Goal: Check status: Check status

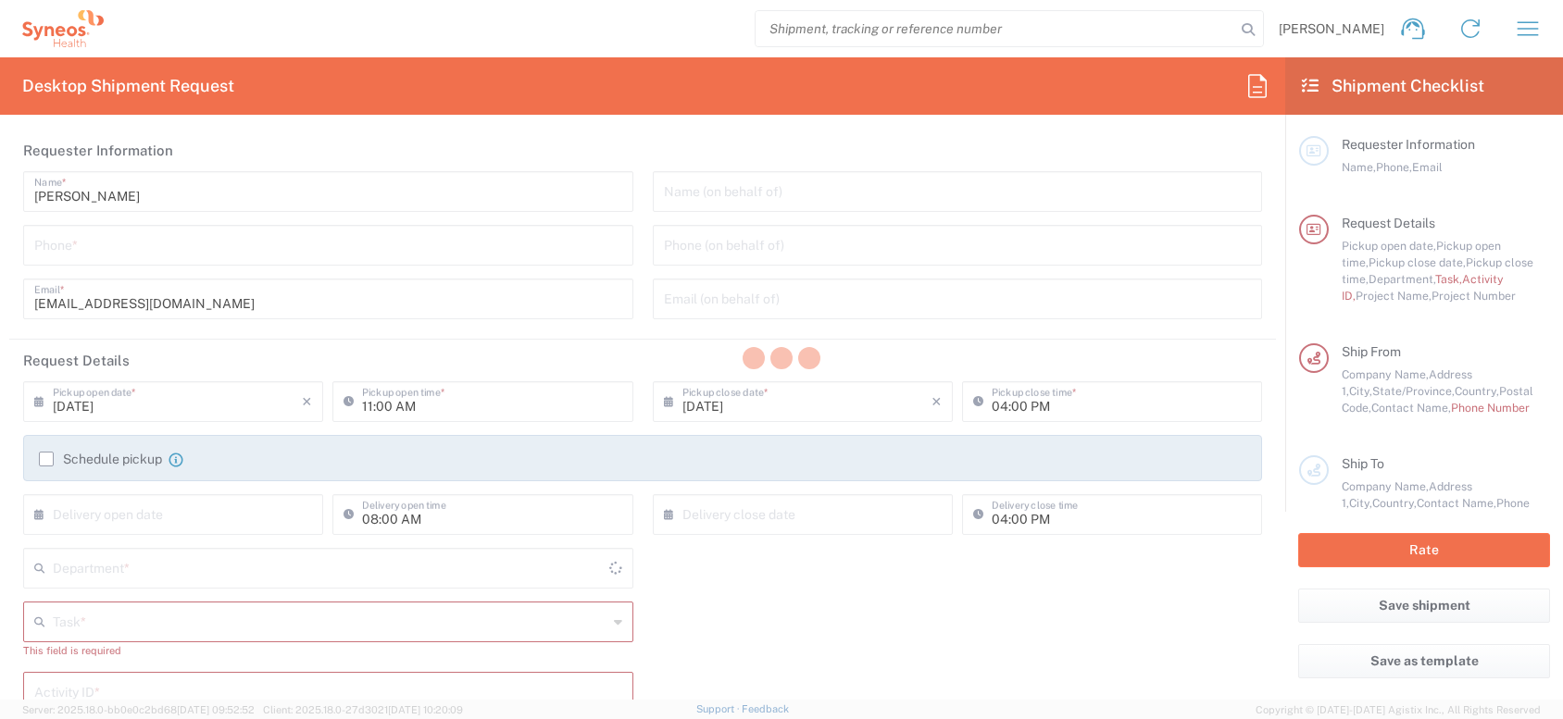
type input "[US_STATE]"
type input "[GEOGRAPHIC_DATA]"
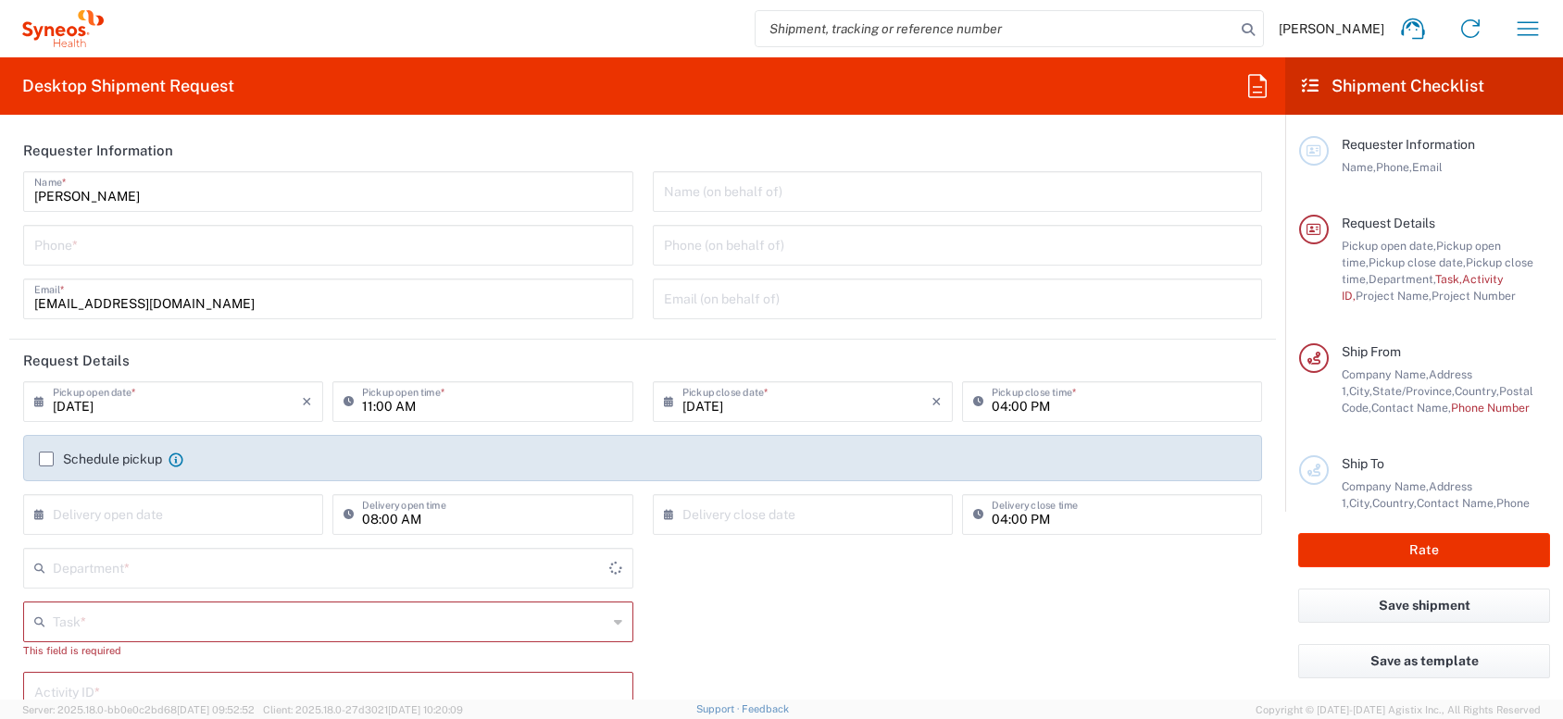
type input "[PERSON_NAME] Communications LLC-[US_STATE] [GEOGRAPHIC_DATA]"
type input "4510"
click at [1542, 24] on button "button" at bounding box center [1528, 28] width 44 height 44
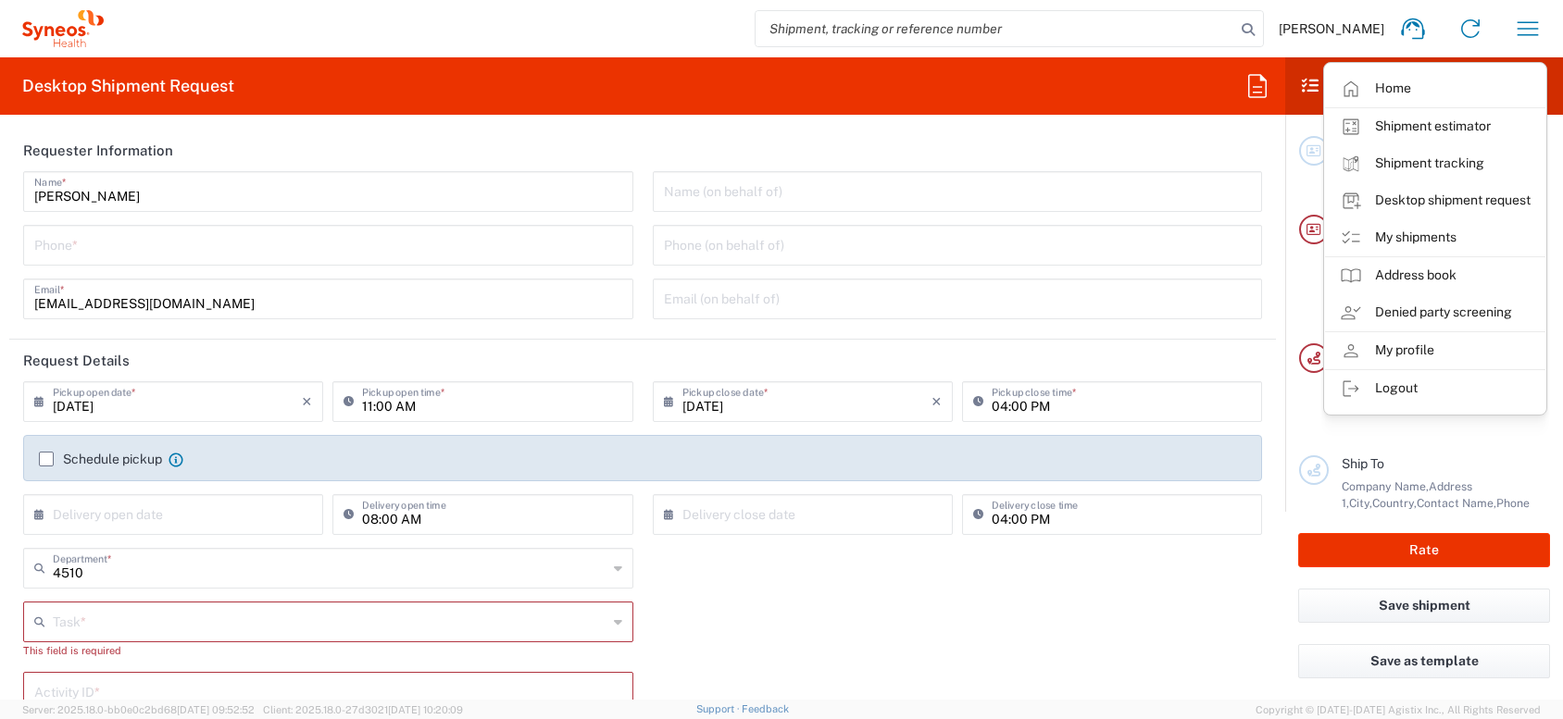
click at [1438, 235] on link "My shipments" at bounding box center [1435, 237] width 220 height 37
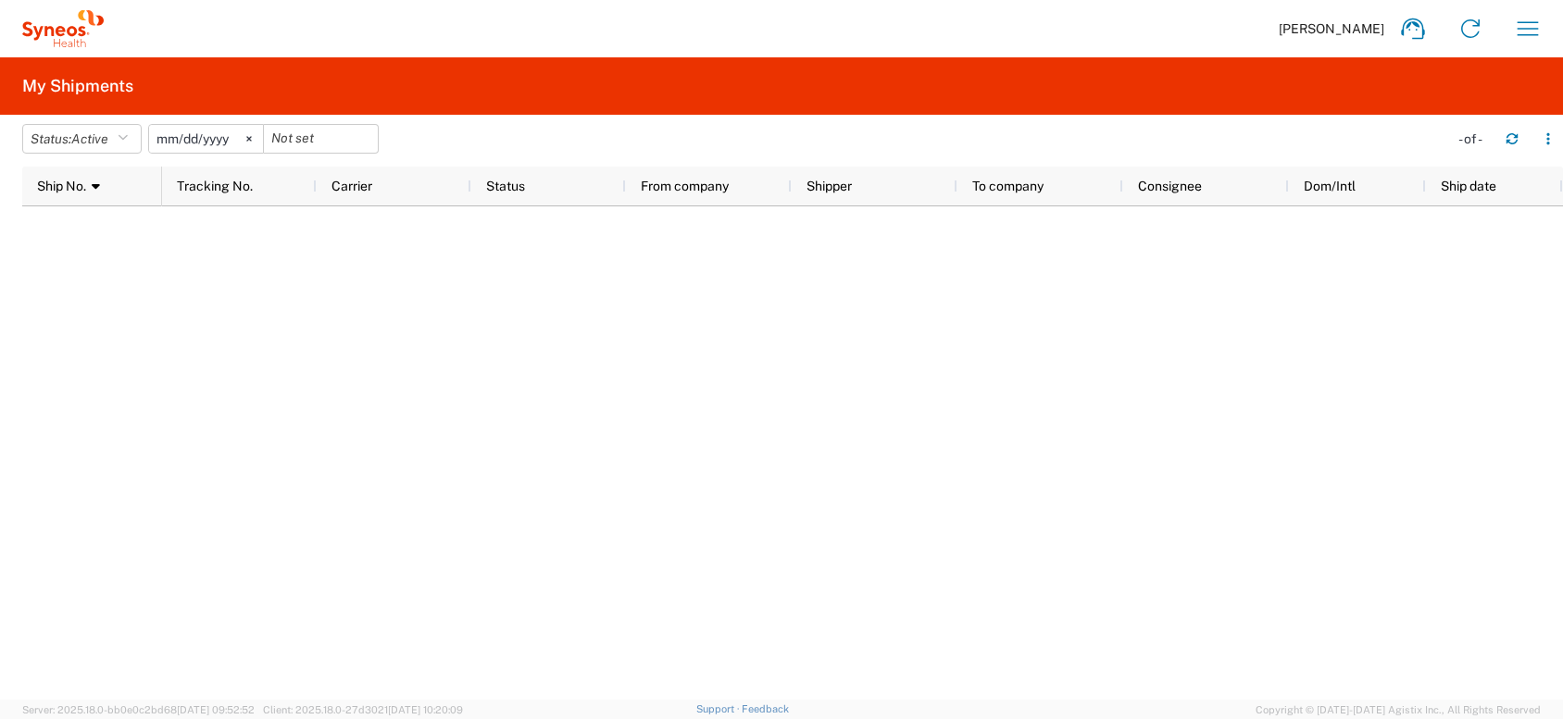
click at [369, 136] on div at bounding box center [321, 139] width 115 height 30
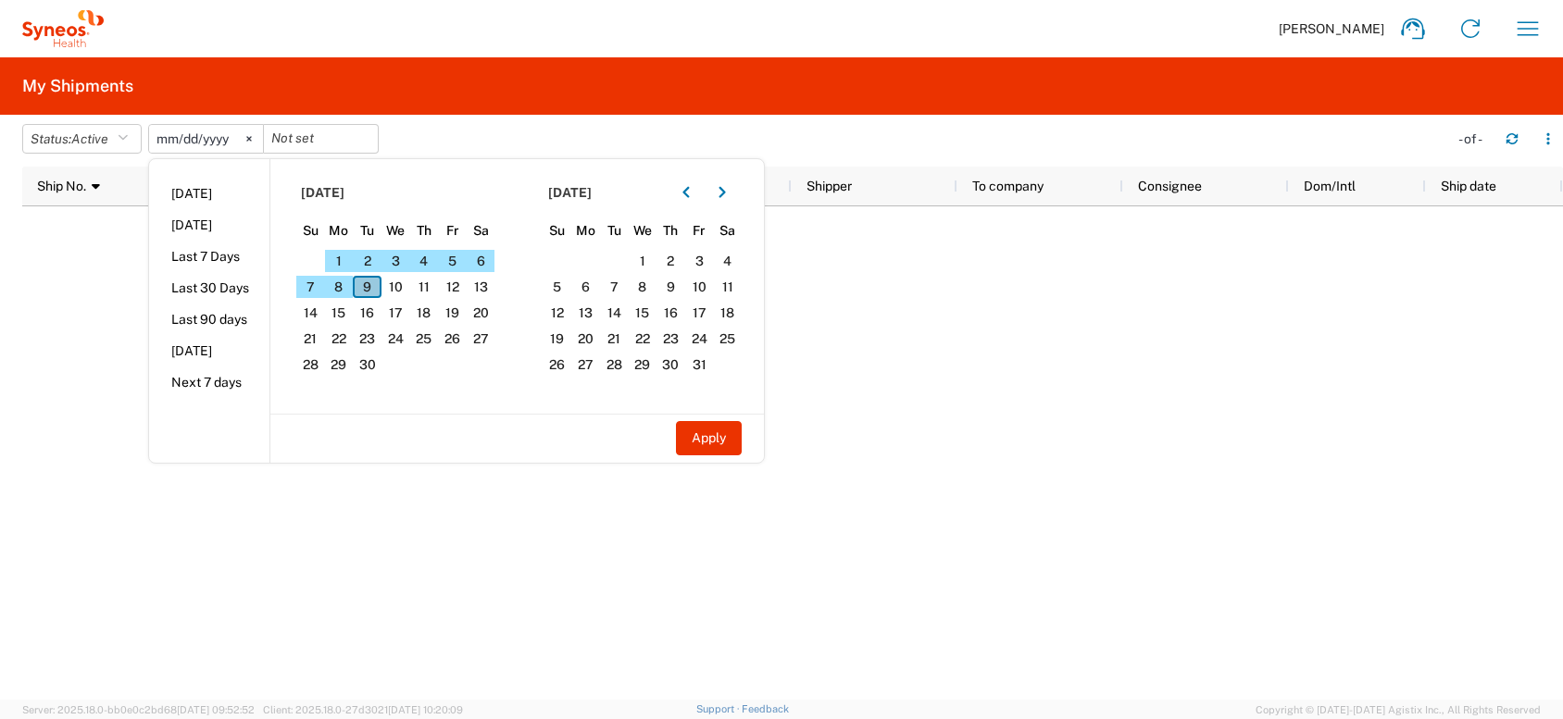
click at [379, 284] on span "9" at bounding box center [367, 287] width 29 height 22
click at [732, 438] on button "Apply" at bounding box center [709, 438] width 66 height 34
type input "[DATE]"
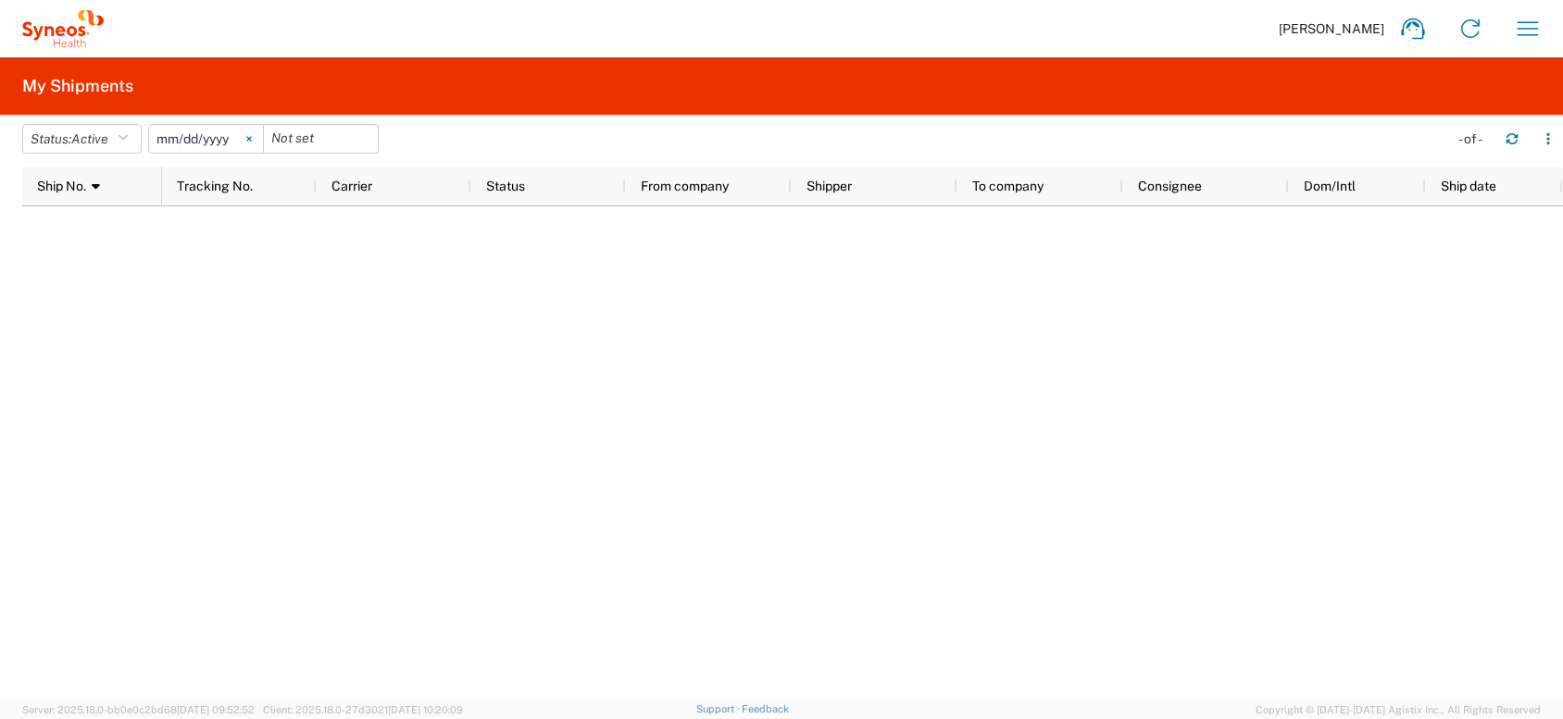
click at [261, 136] on svg-icon at bounding box center [249, 139] width 28 height 28
click at [128, 135] on icon "button" at bounding box center [123, 138] width 10 height 13
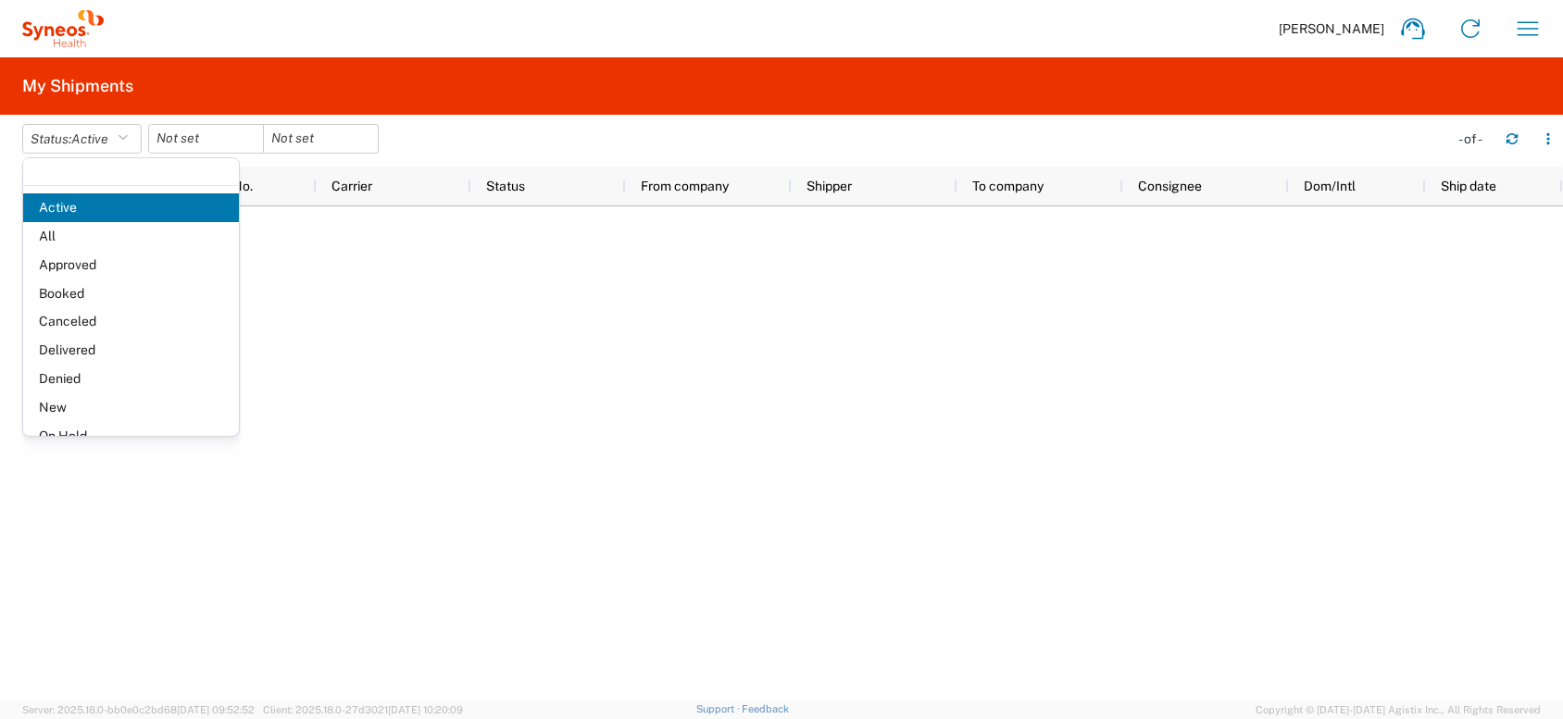
click at [82, 239] on span "All" at bounding box center [131, 236] width 216 height 29
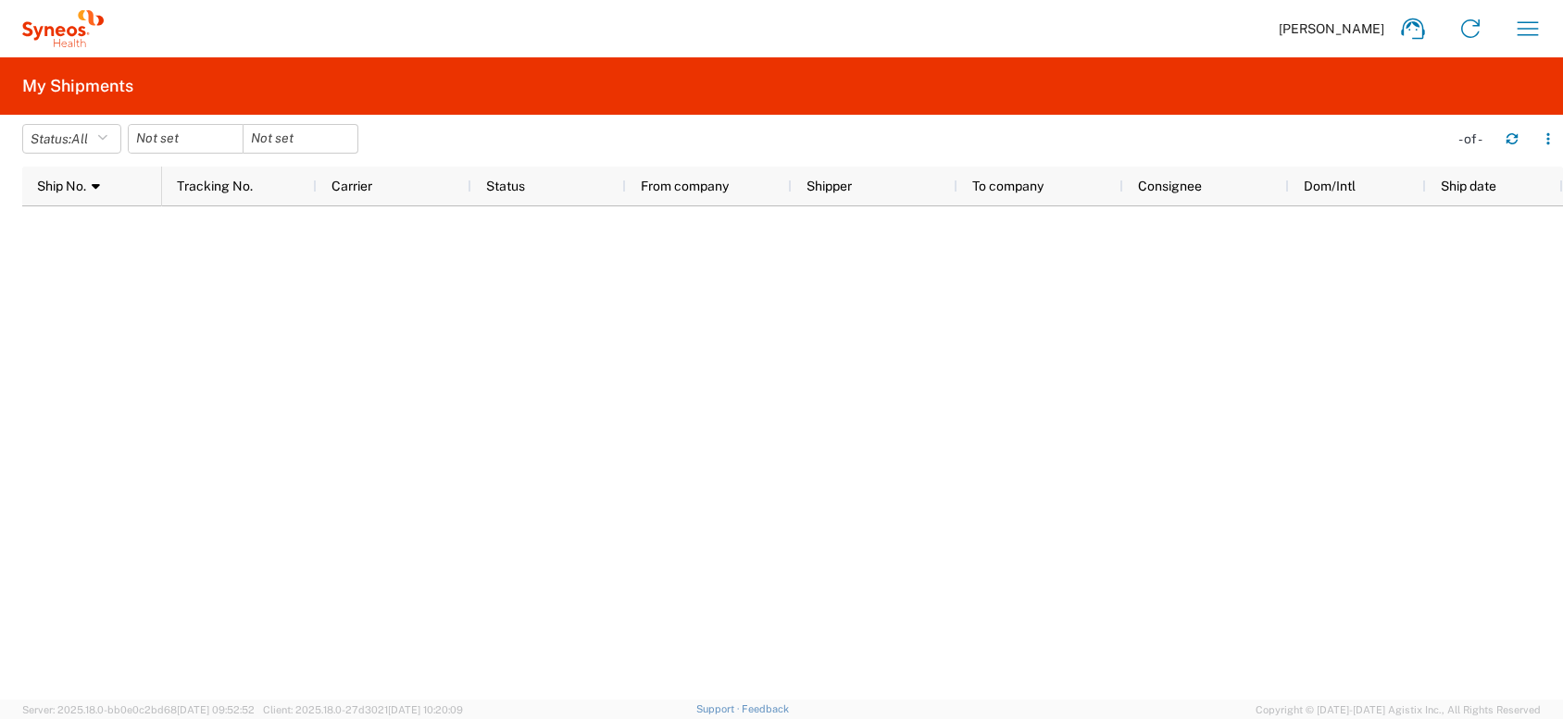
click at [236, 145] on div at bounding box center [186, 139] width 116 height 30
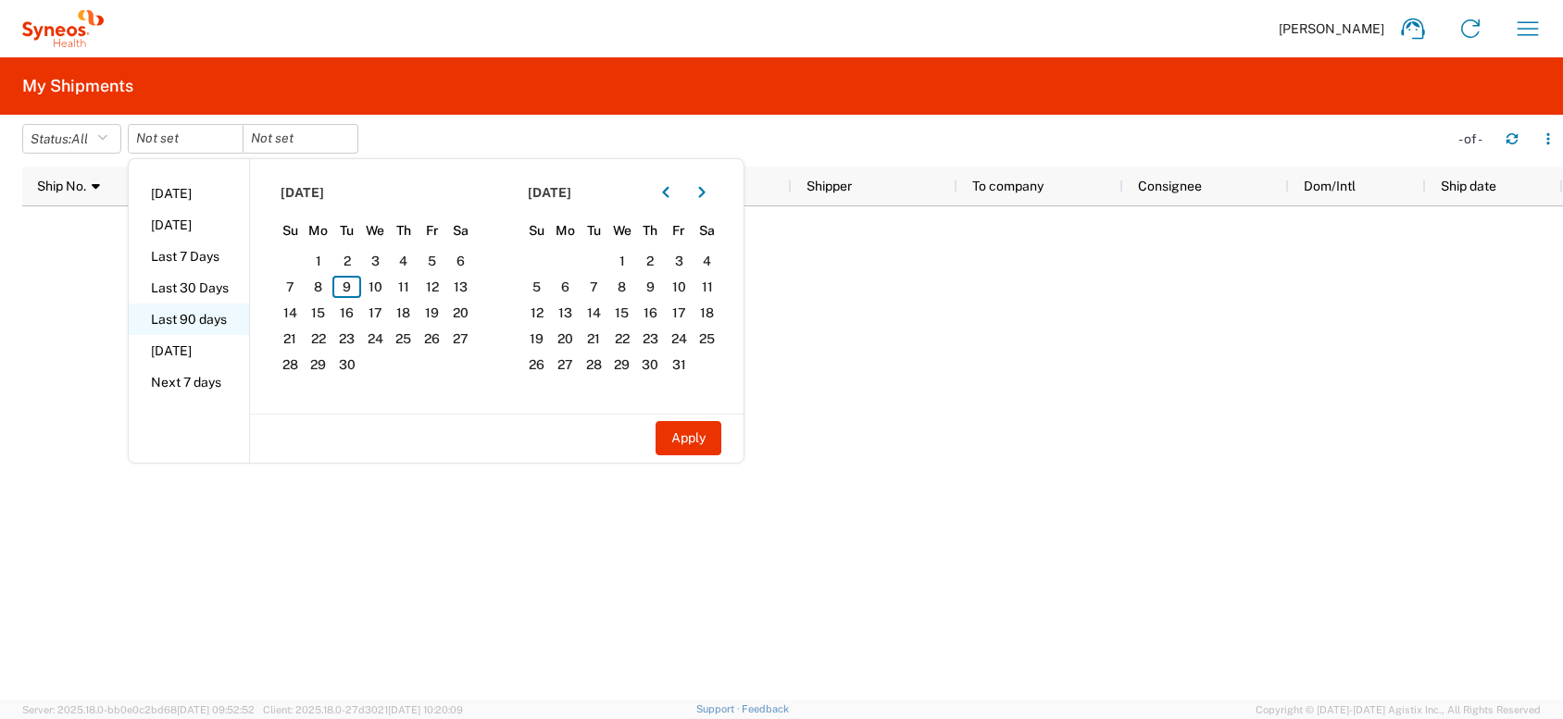
click at [198, 320] on li "Last 90 days" at bounding box center [189, 319] width 120 height 31
type input "2025-06-12"
type input "[DATE]"
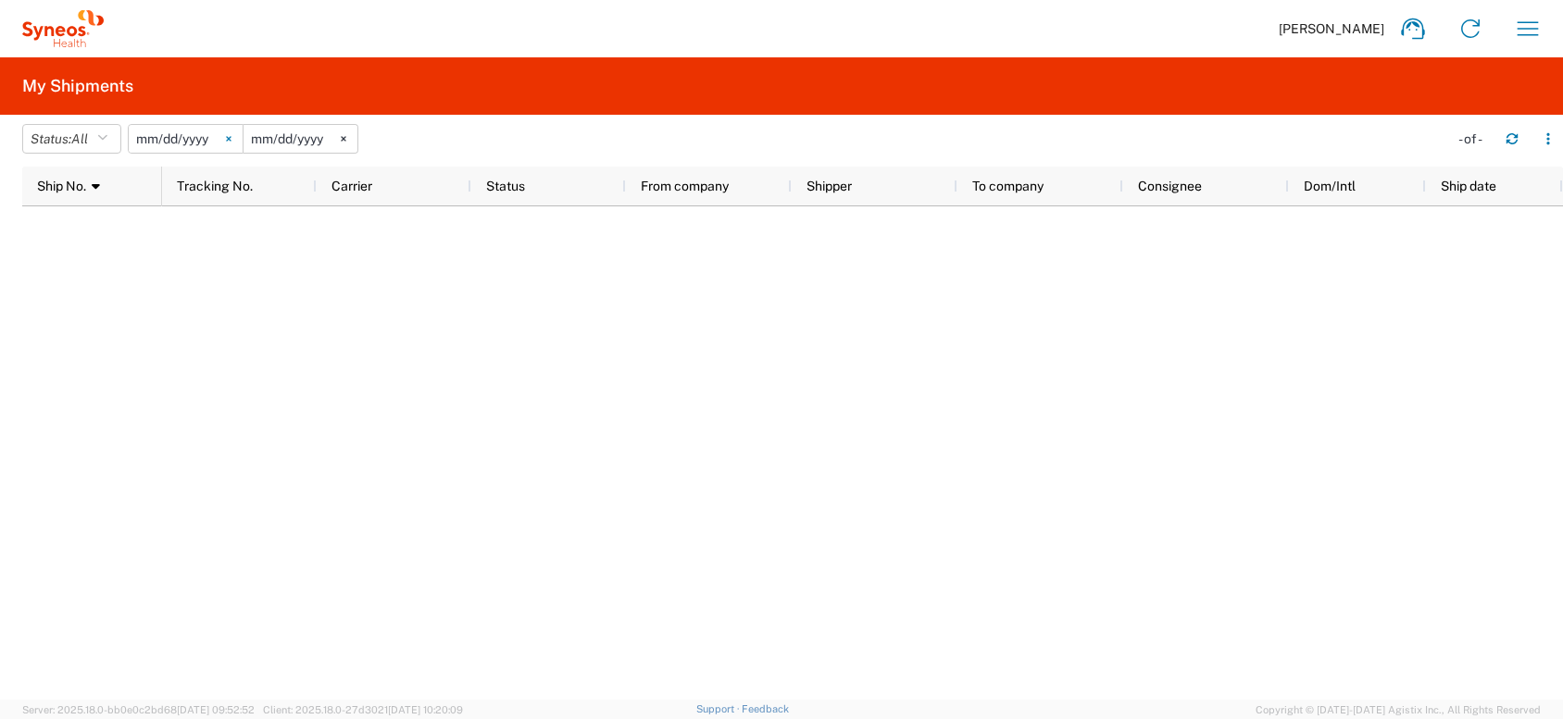
click at [236, 133] on svg-icon at bounding box center [229, 139] width 28 height 28
click at [346, 136] on icon at bounding box center [344, 139] width 6 height 6
click at [107, 139] on icon "button" at bounding box center [102, 138] width 10 height 13
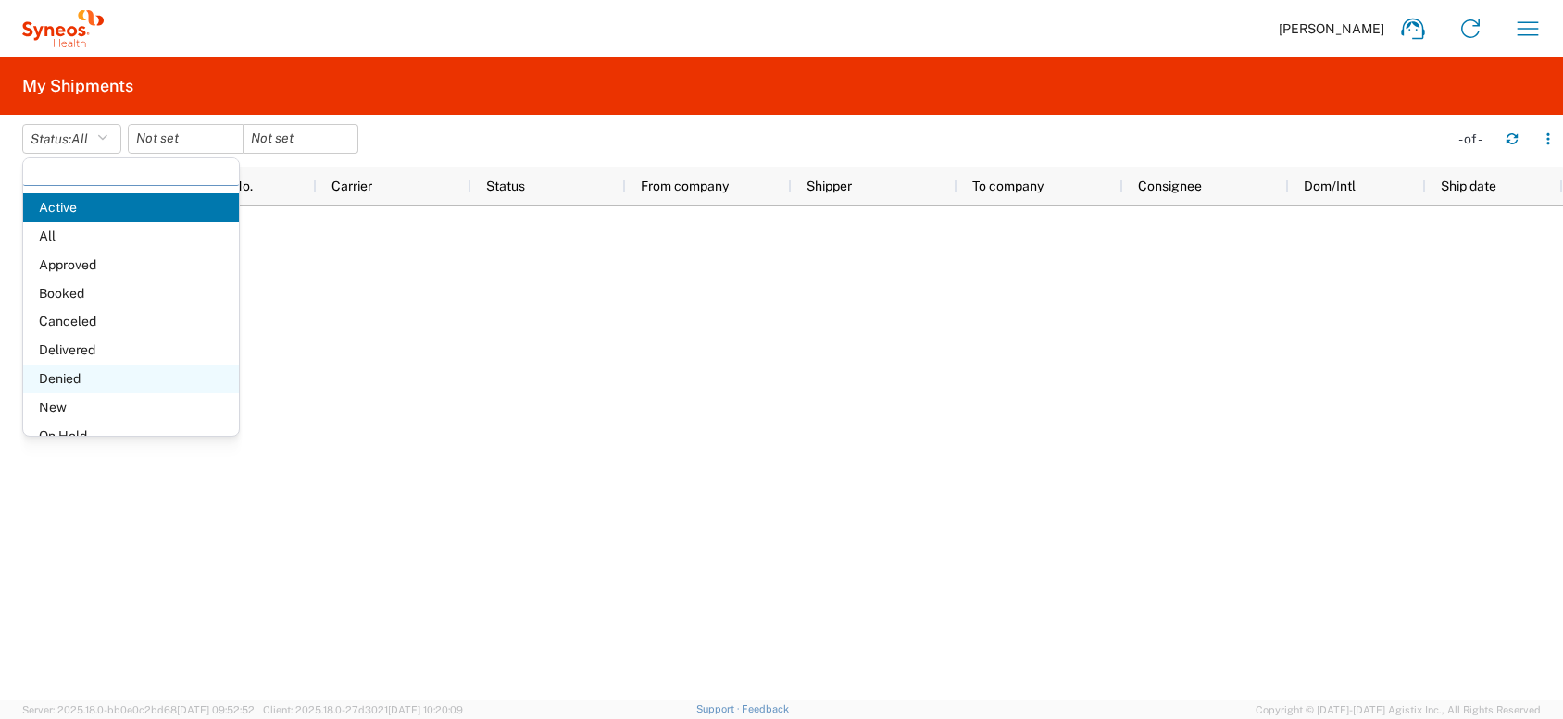
scroll to position [107, 0]
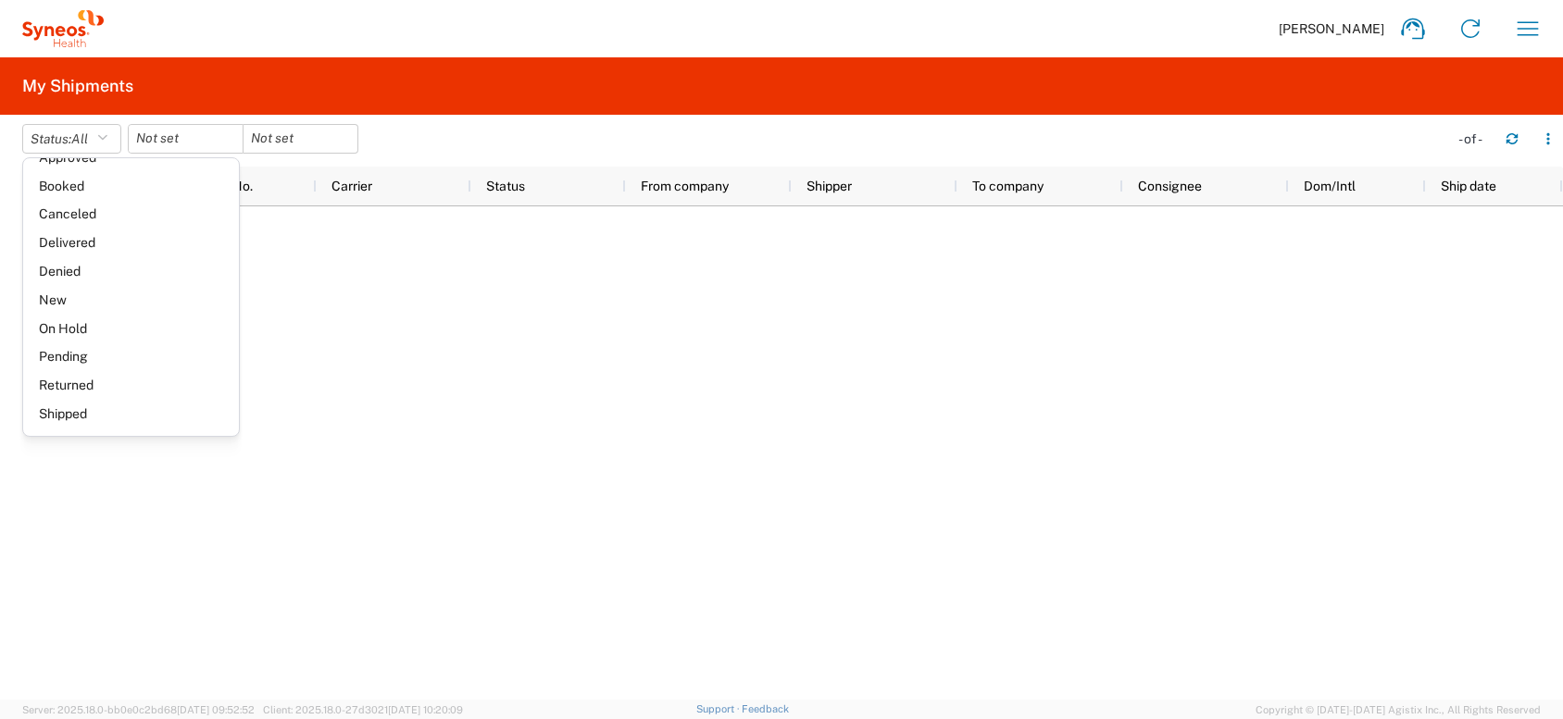
click at [96, 420] on span "Shipped" at bounding box center [131, 414] width 216 height 29
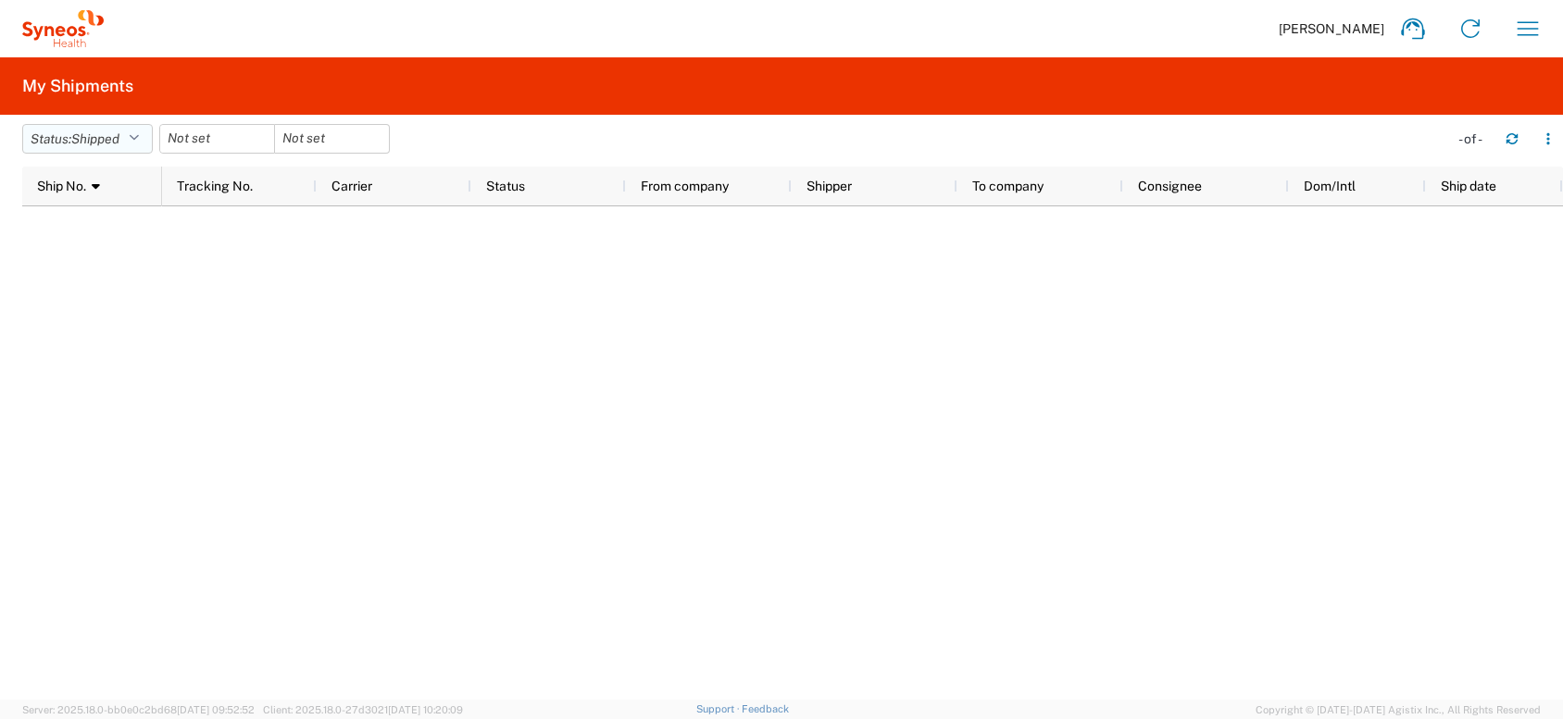
click at [139, 139] on icon "button" at bounding box center [134, 138] width 10 height 13
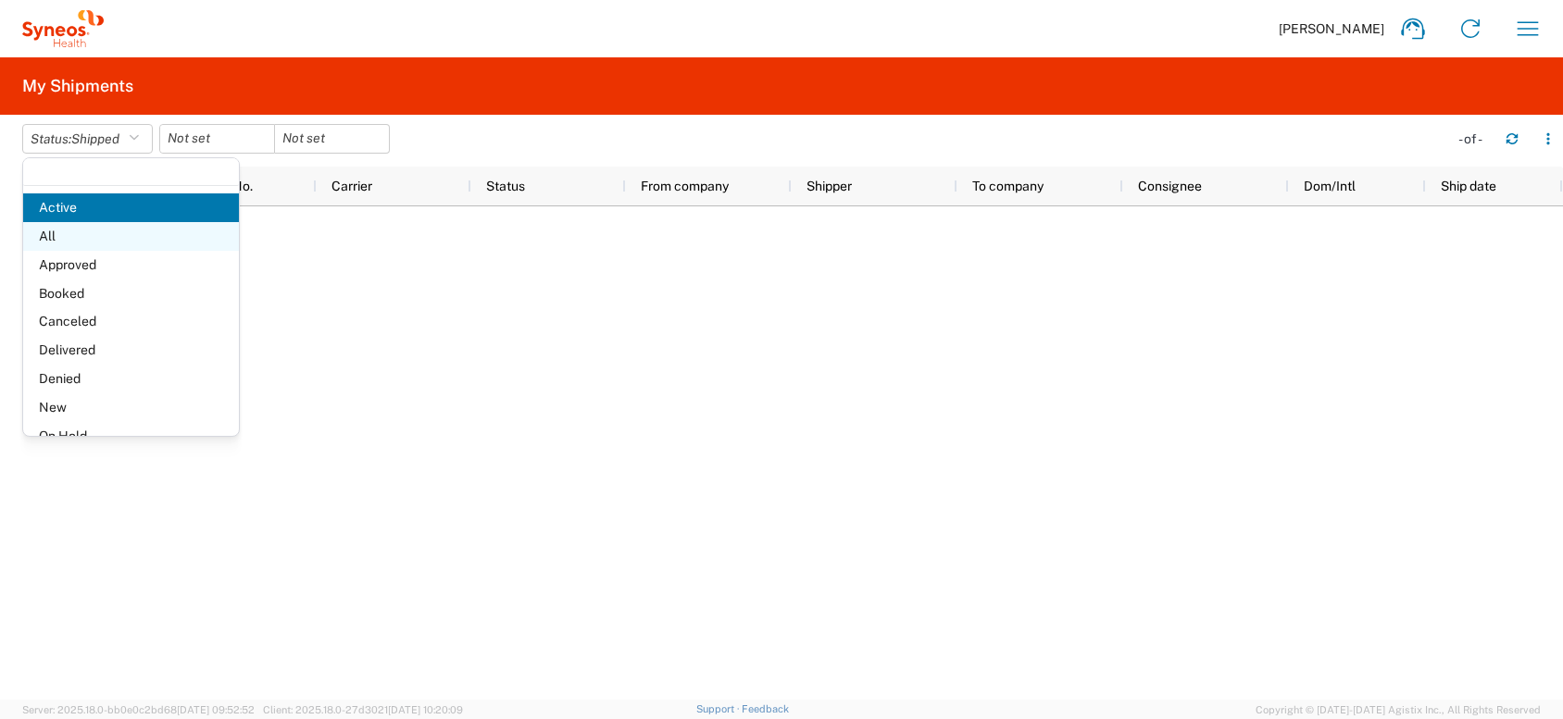
click at [109, 241] on span "All" at bounding box center [131, 236] width 216 height 29
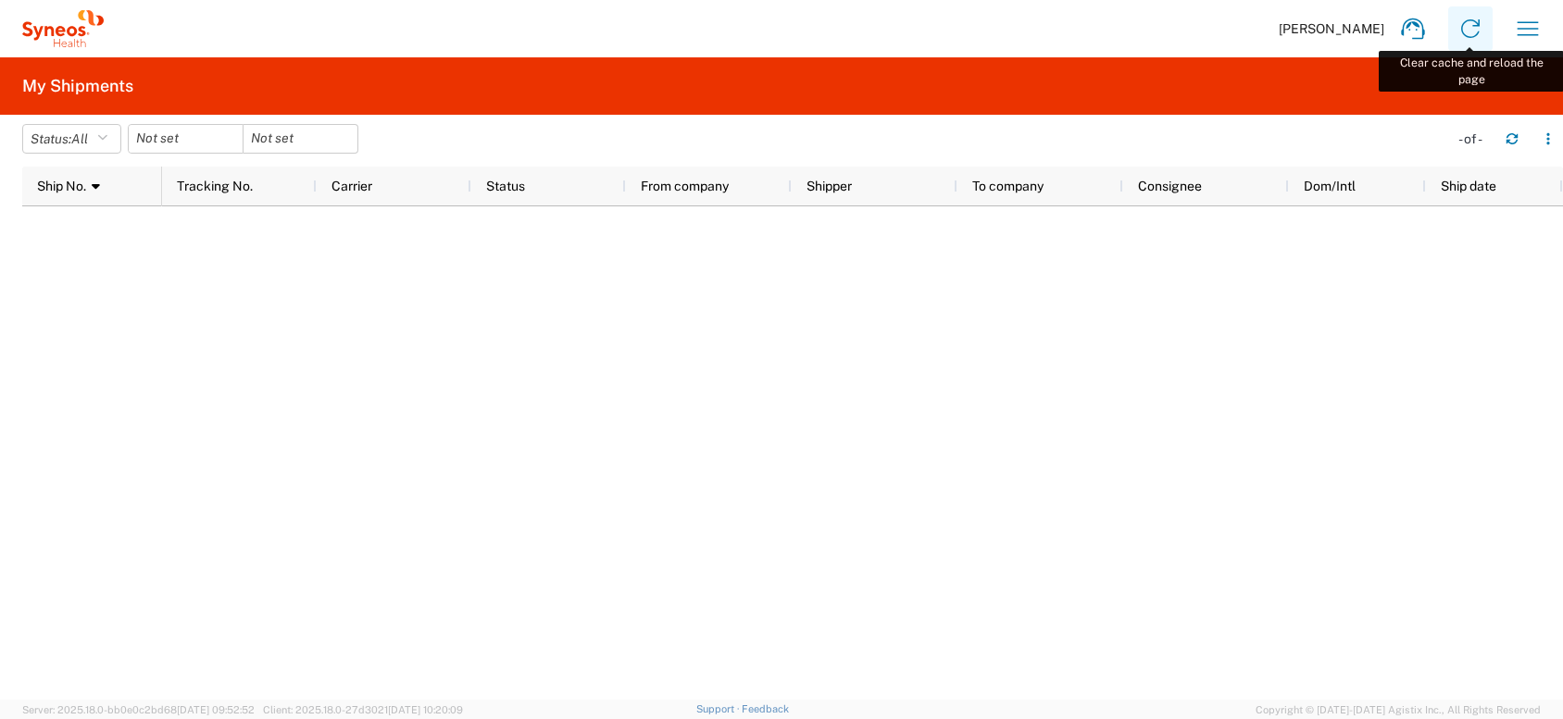
click at [1469, 31] on icon at bounding box center [1471, 29] width 30 height 30
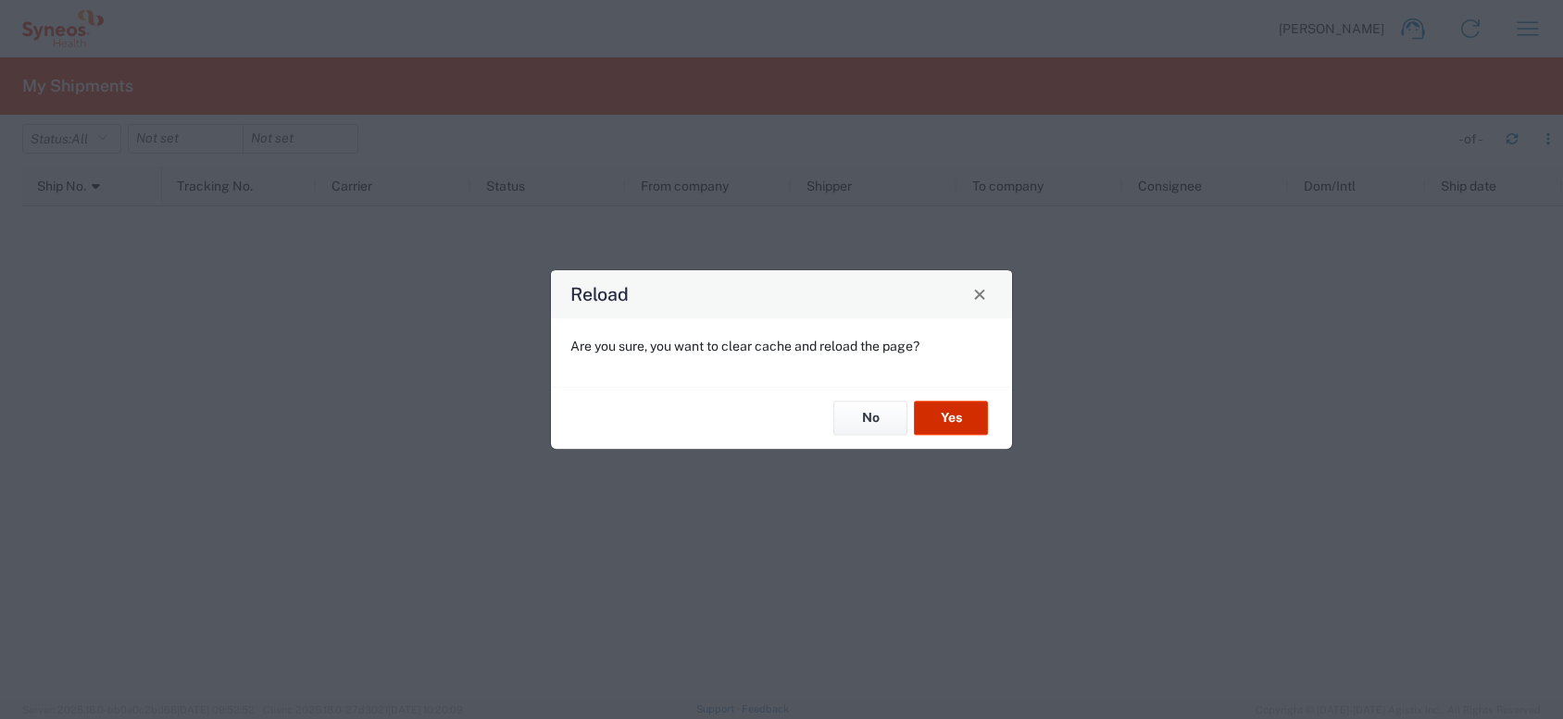
click at [957, 420] on button "Yes" at bounding box center [951, 419] width 74 height 34
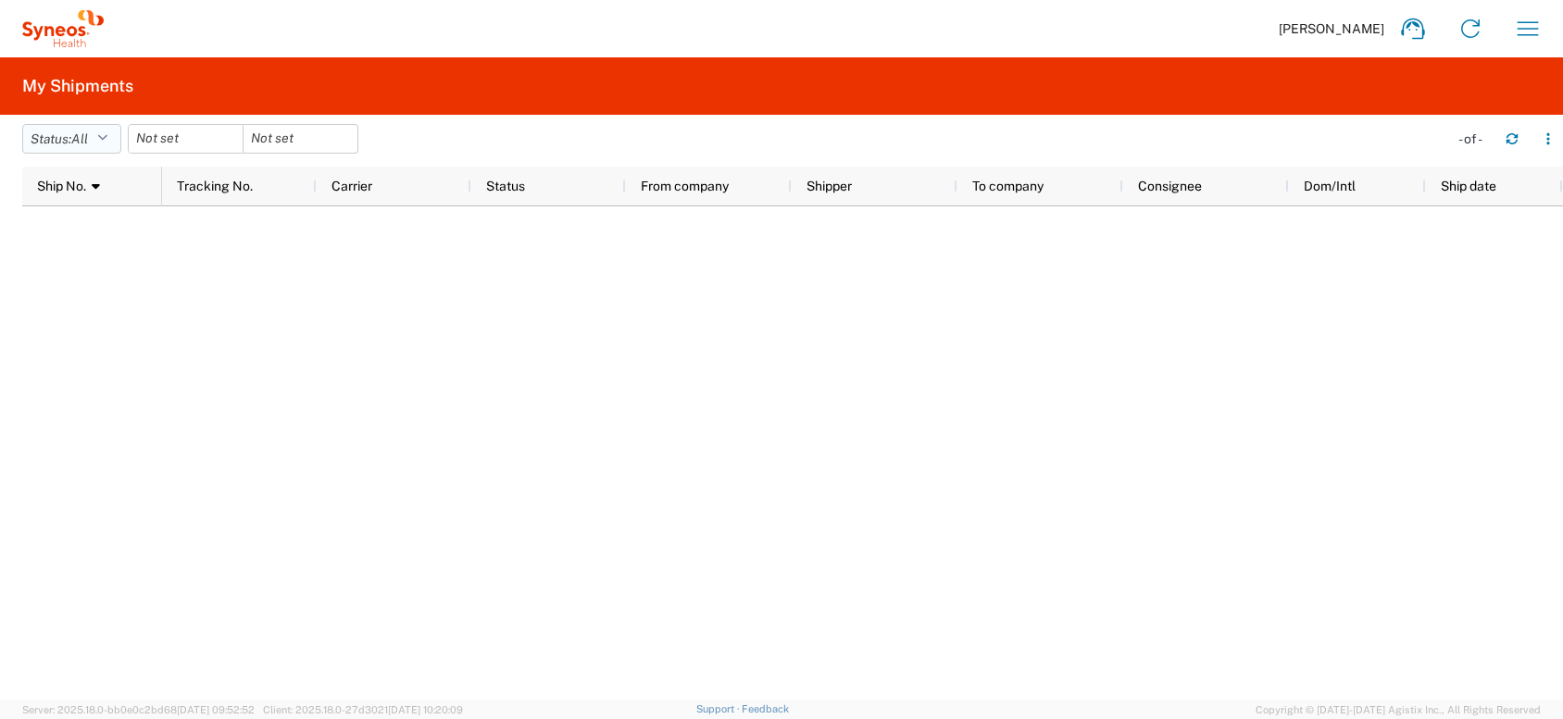
click at [106, 144] on icon "button" at bounding box center [102, 138] width 10 height 13
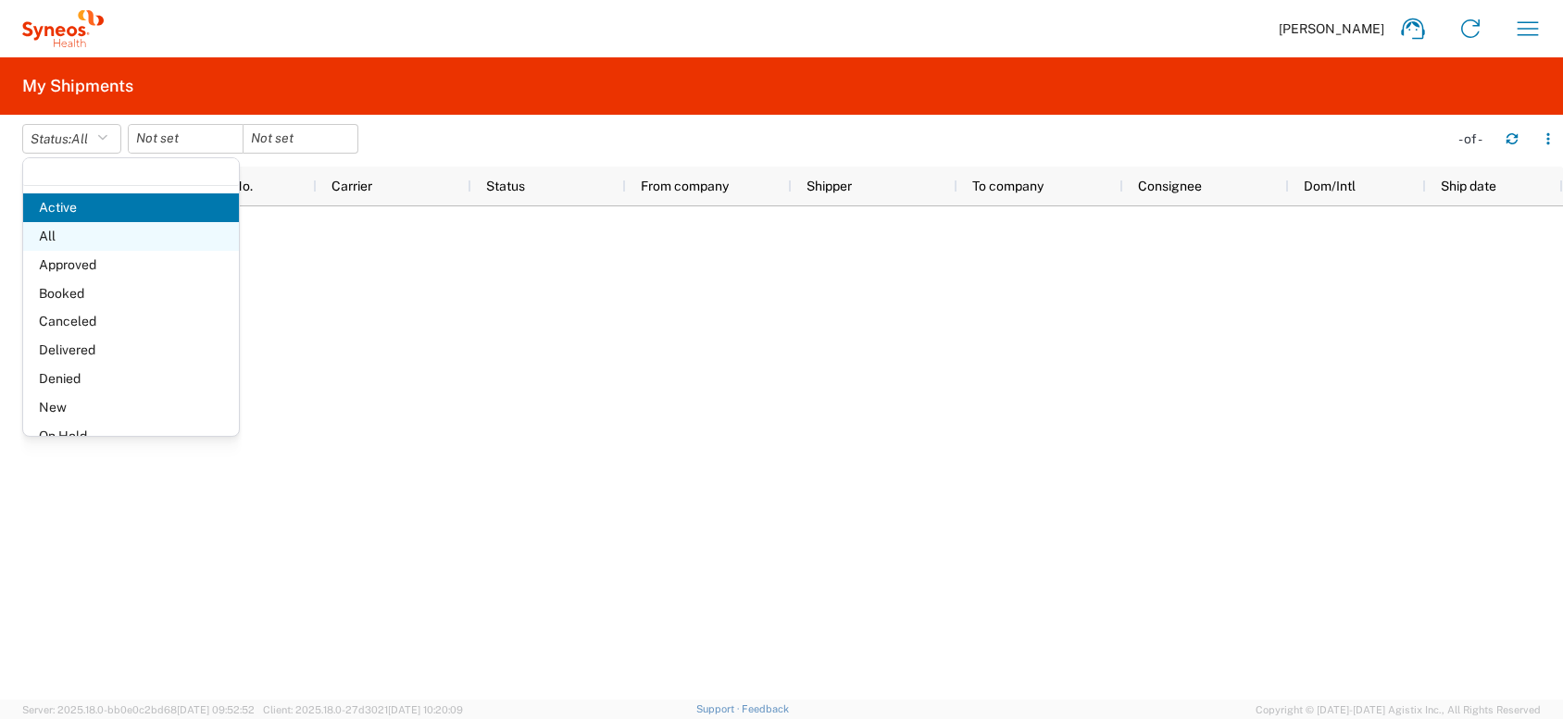
click at [90, 236] on span "All" at bounding box center [131, 236] width 216 height 29
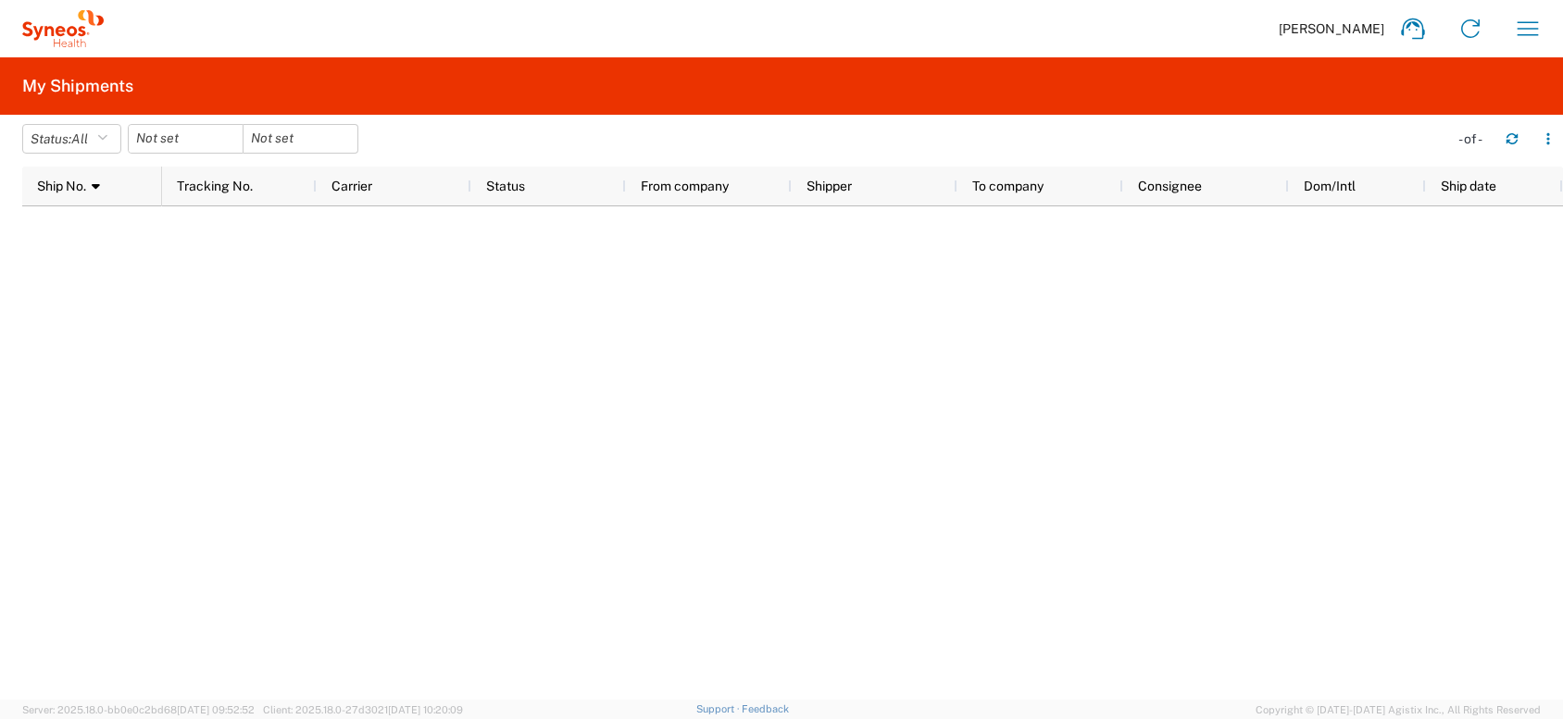
click at [231, 135] on div at bounding box center [186, 139] width 116 height 30
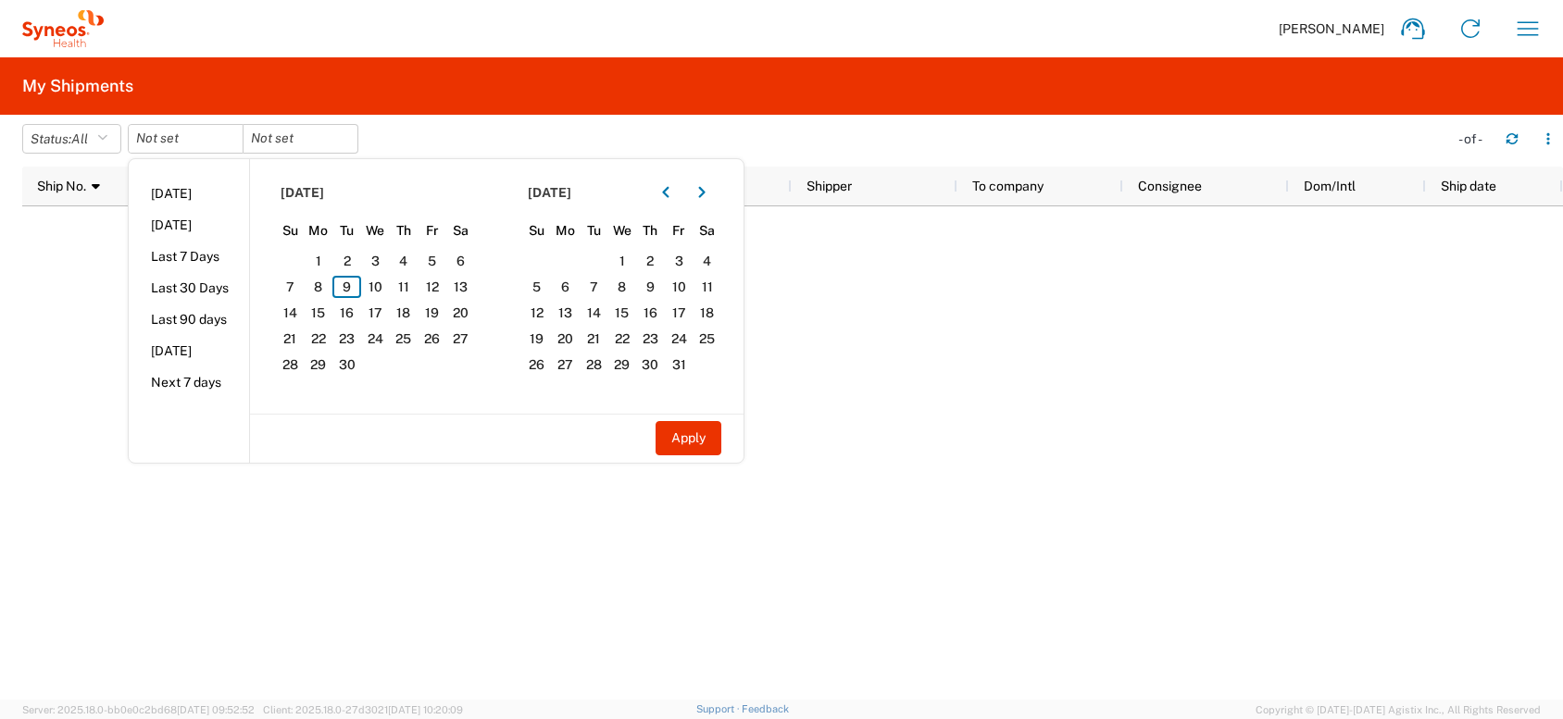
click at [192, 277] on li "Last 30 Days" at bounding box center [189, 287] width 120 height 31
type input "[DATE]"
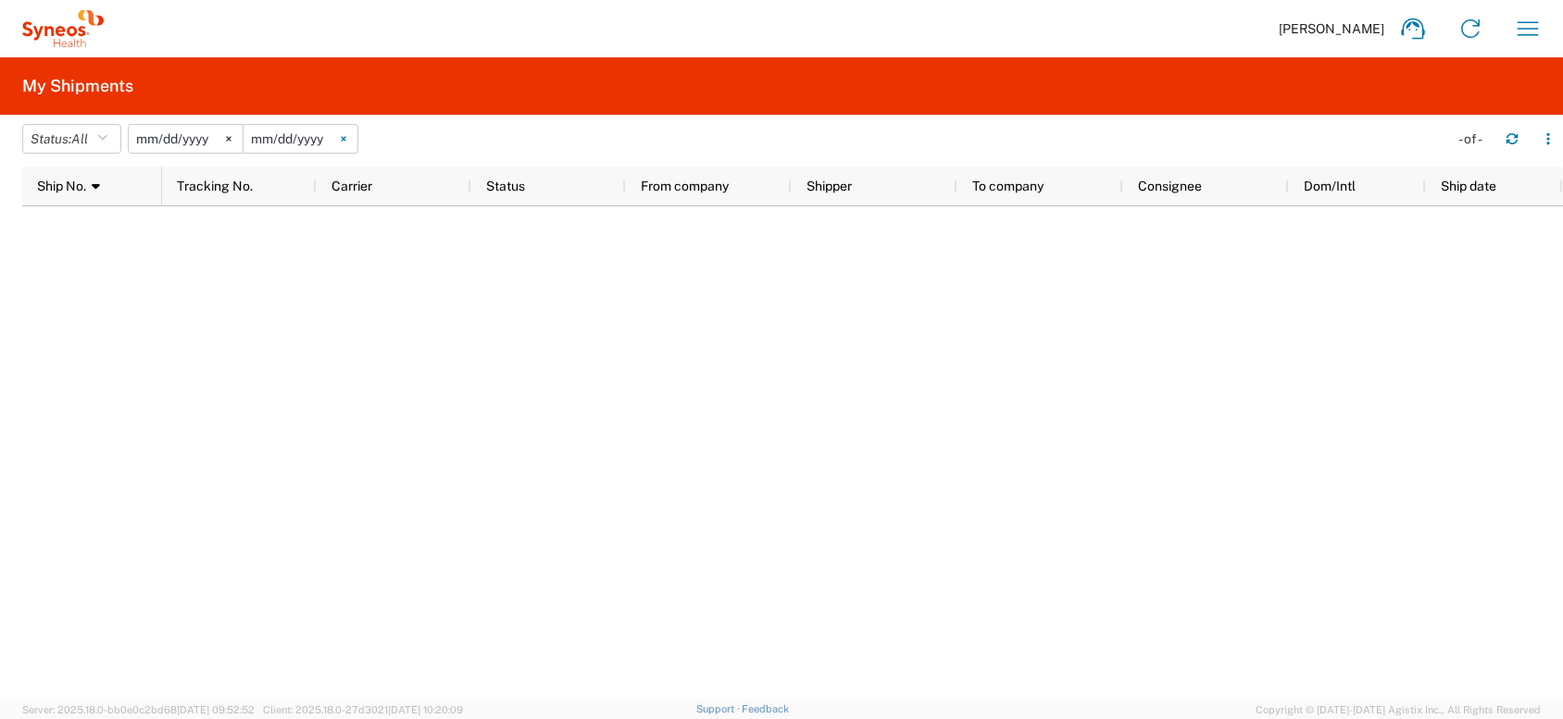
click at [345, 137] on icon at bounding box center [343, 139] width 5 height 5
click at [231, 136] on icon at bounding box center [229, 139] width 6 height 6
click at [107, 142] on icon "button" at bounding box center [102, 138] width 10 height 13
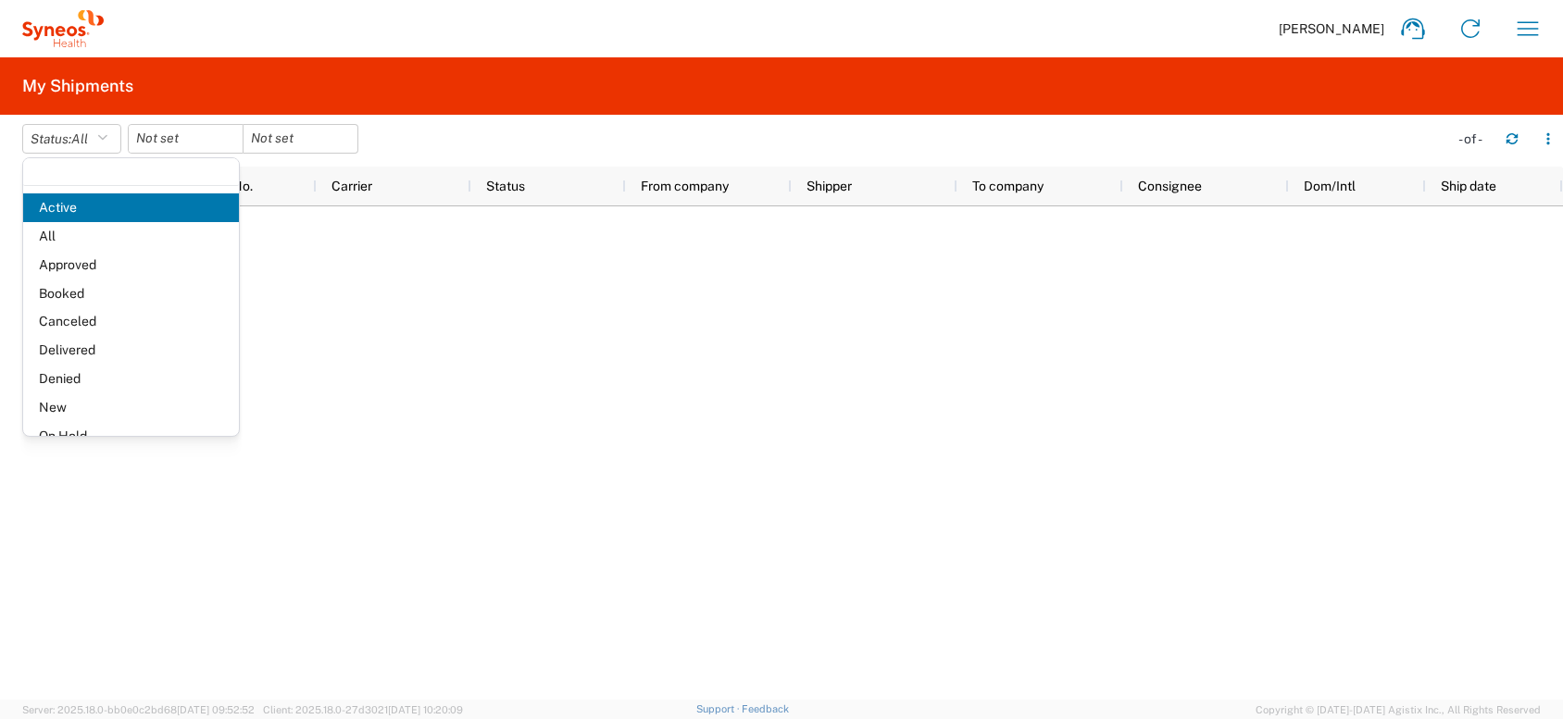
click at [82, 236] on span "All" at bounding box center [131, 236] width 216 height 29
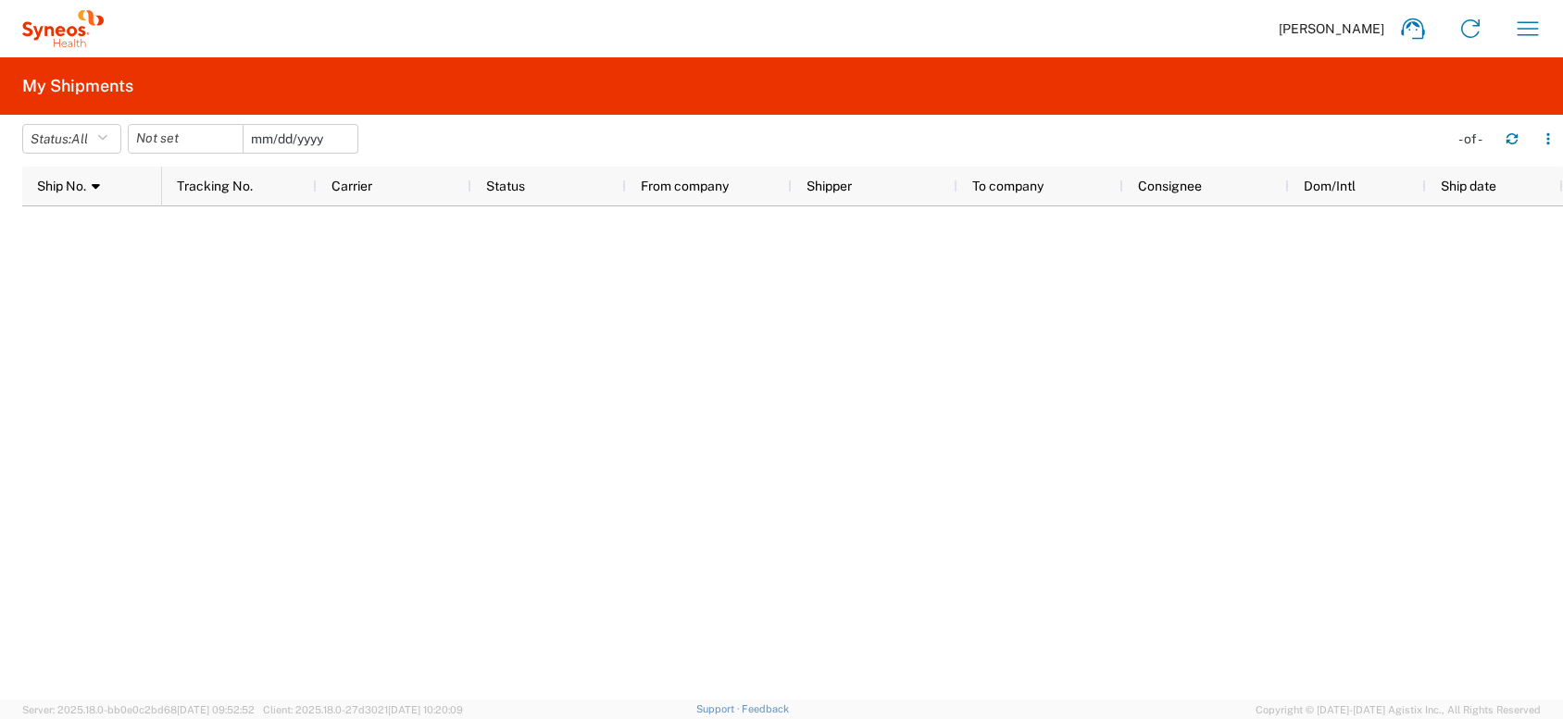
click at [335, 138] on input "date" at bounding box center [301, 139] width 114 height 28
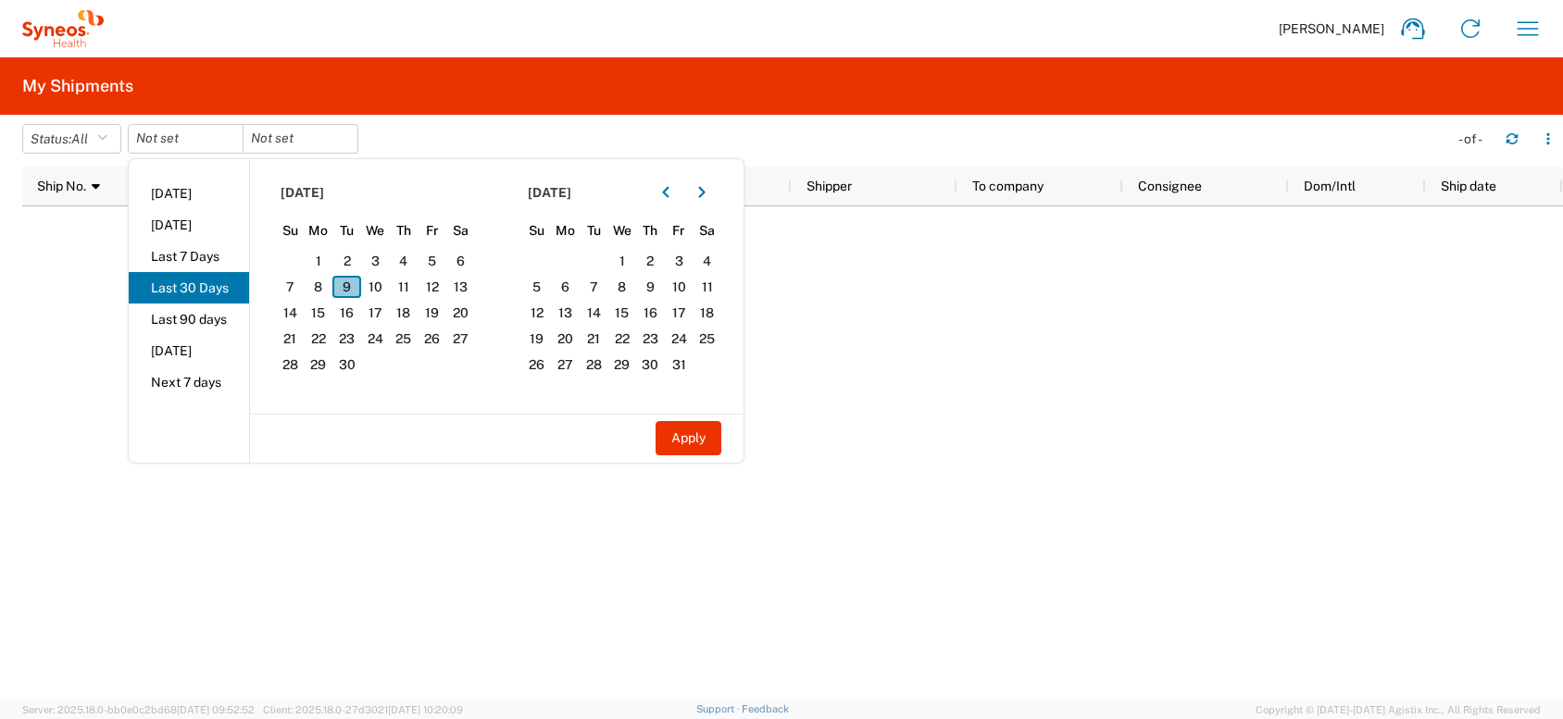
click at [360, 289] on span "9" at bounding box center [346, 287] width 29 height 22
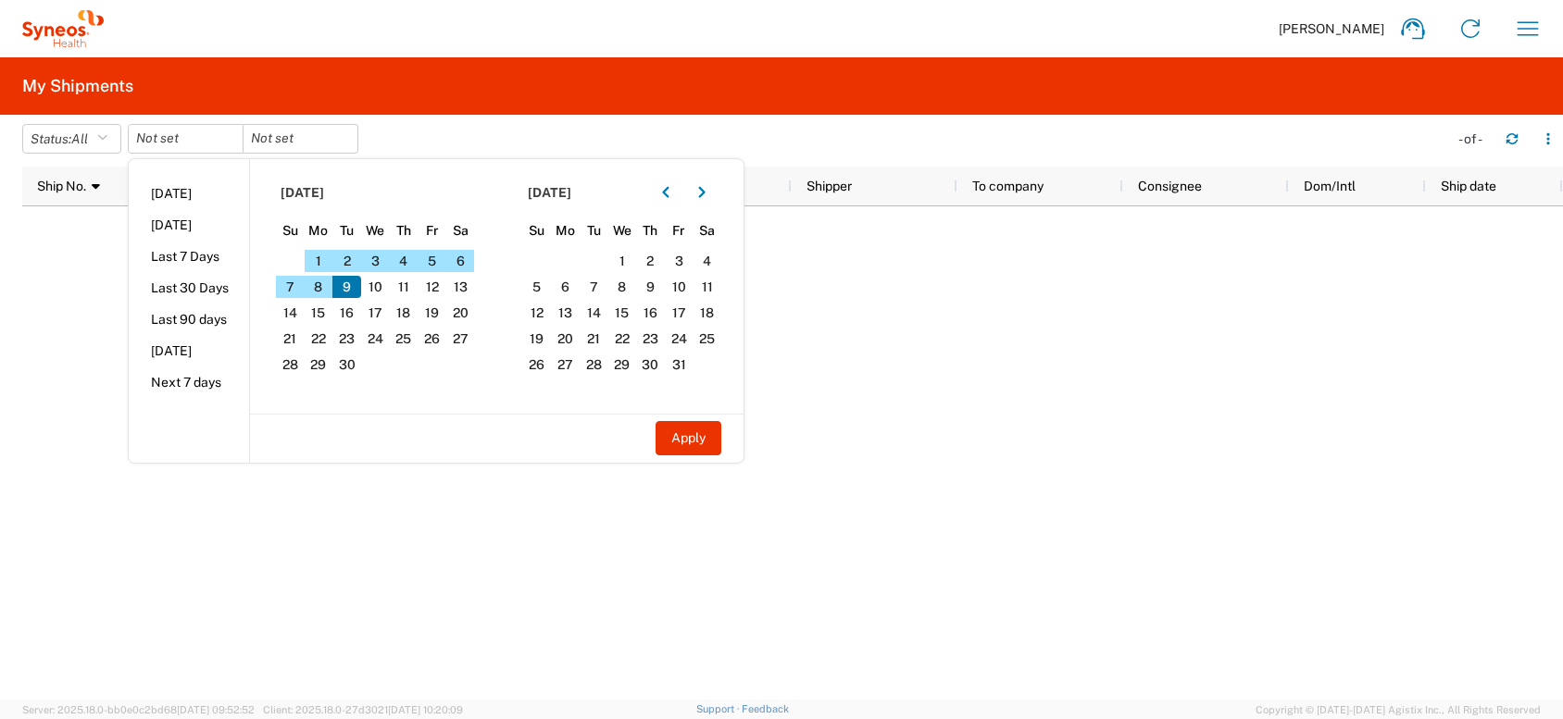
click at [354, 284] on span "9" at bounding box center [346, 287] width 29 height 22
click at [319, 284] on span "8" at bounding box center [319, 287] width 29 height 22
click at [356, 286] on span "9" at bounding box center [346, 287] width 29 height 22
click at [361, 286] on span "9" at bounding box center [346, 287] width 29 height 22
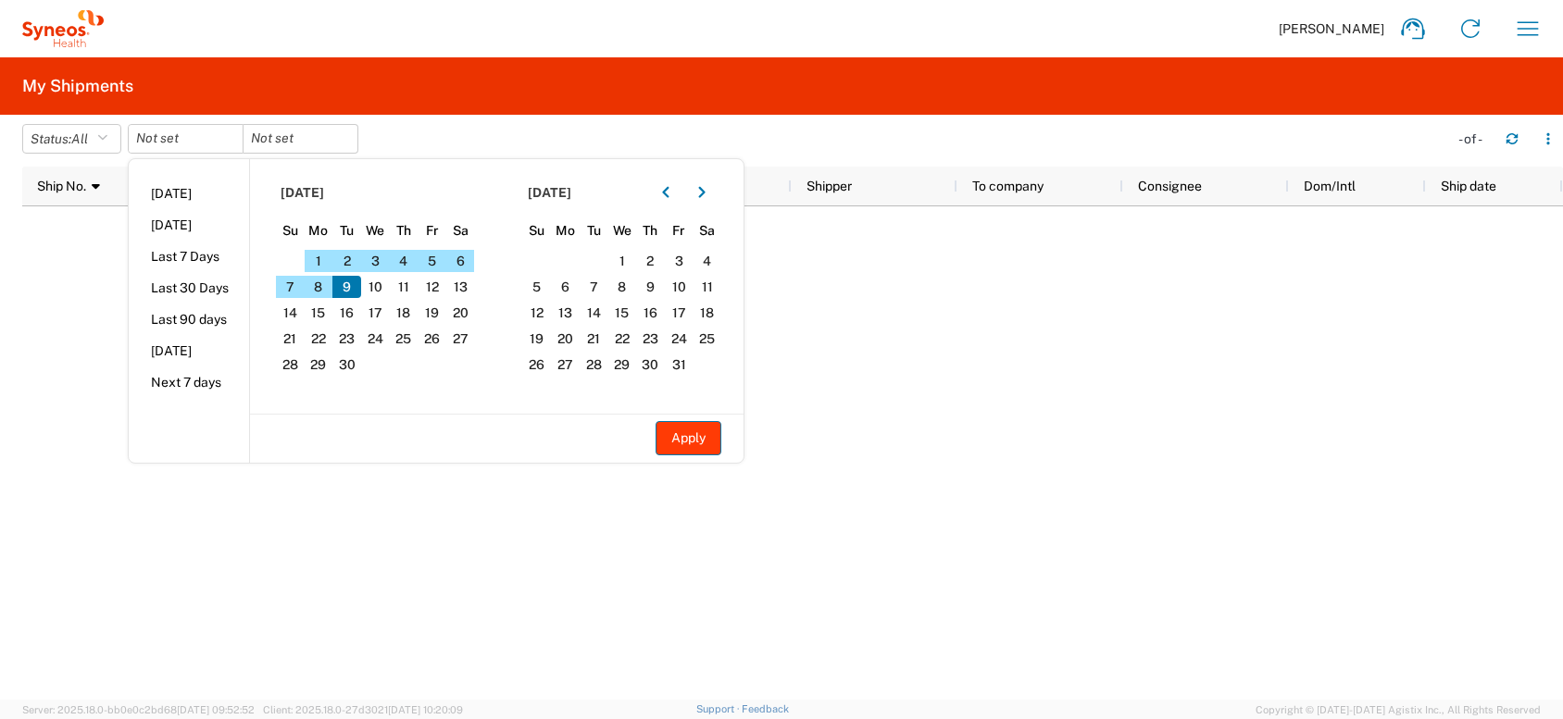
click at [706, 444] on button "Apply" at bounding box center [689, 438] width 66 height 34
type input "[DATE]"
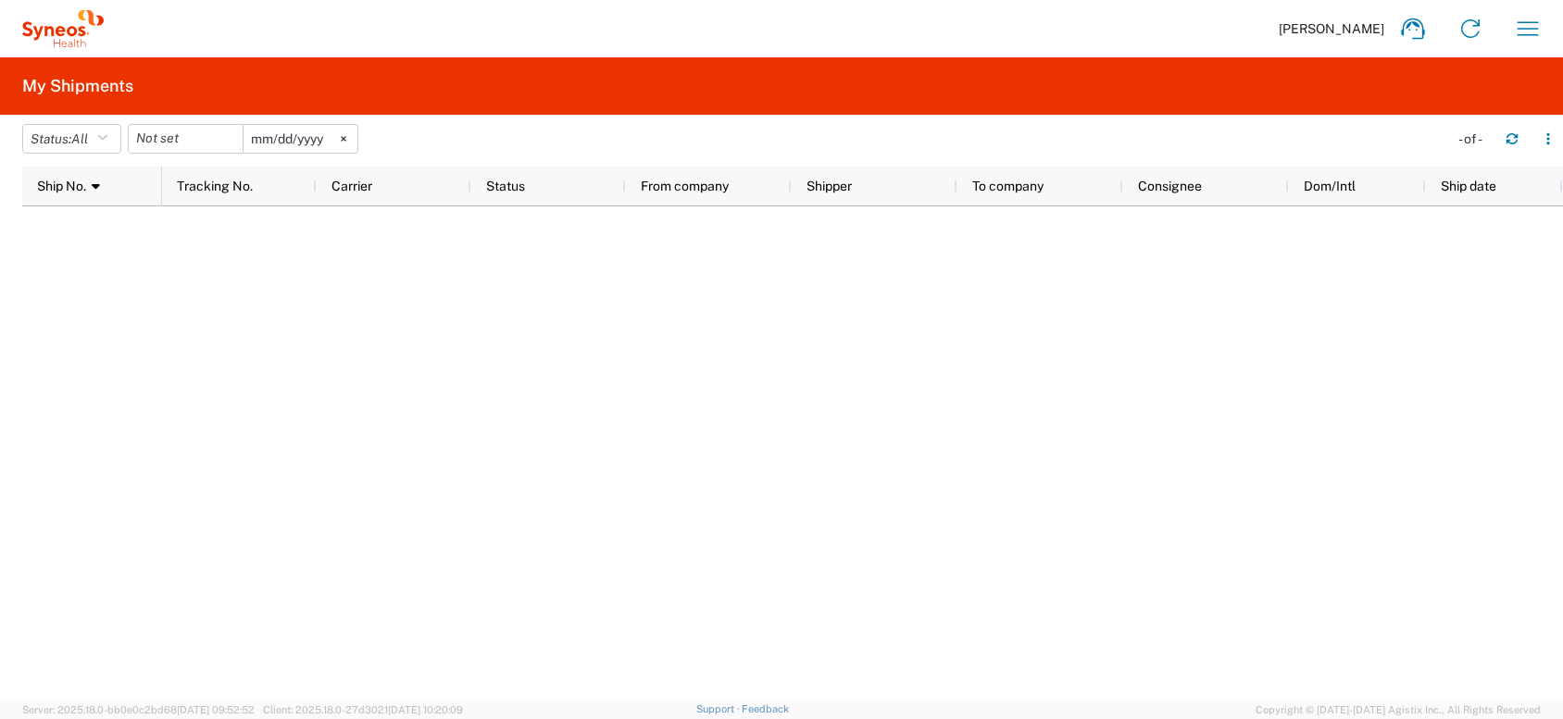
click at [232, 137] on div at bounding box center [186, 139] width 116 height 30
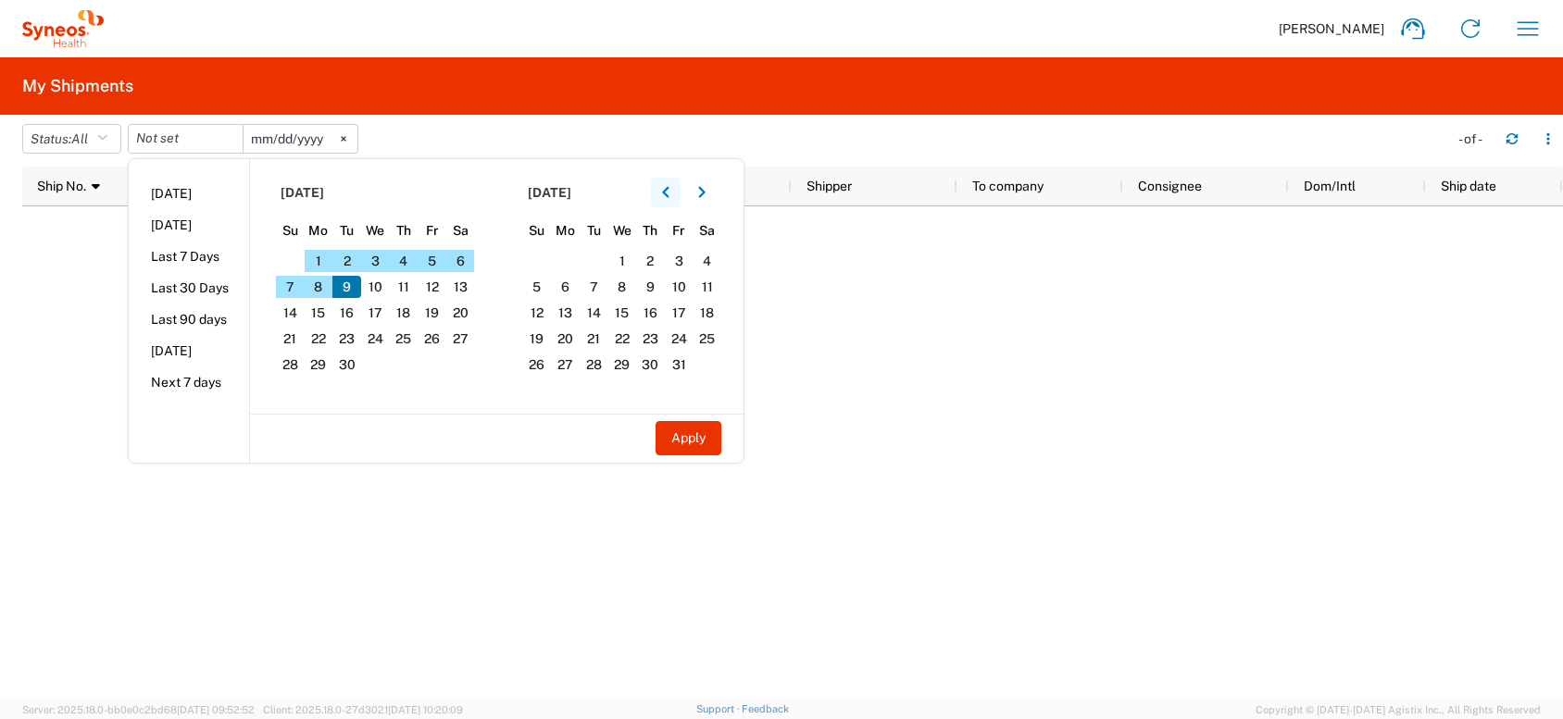
click at [669, 186] on icon "button" at bounding box center [665, 192] width 7 height 13
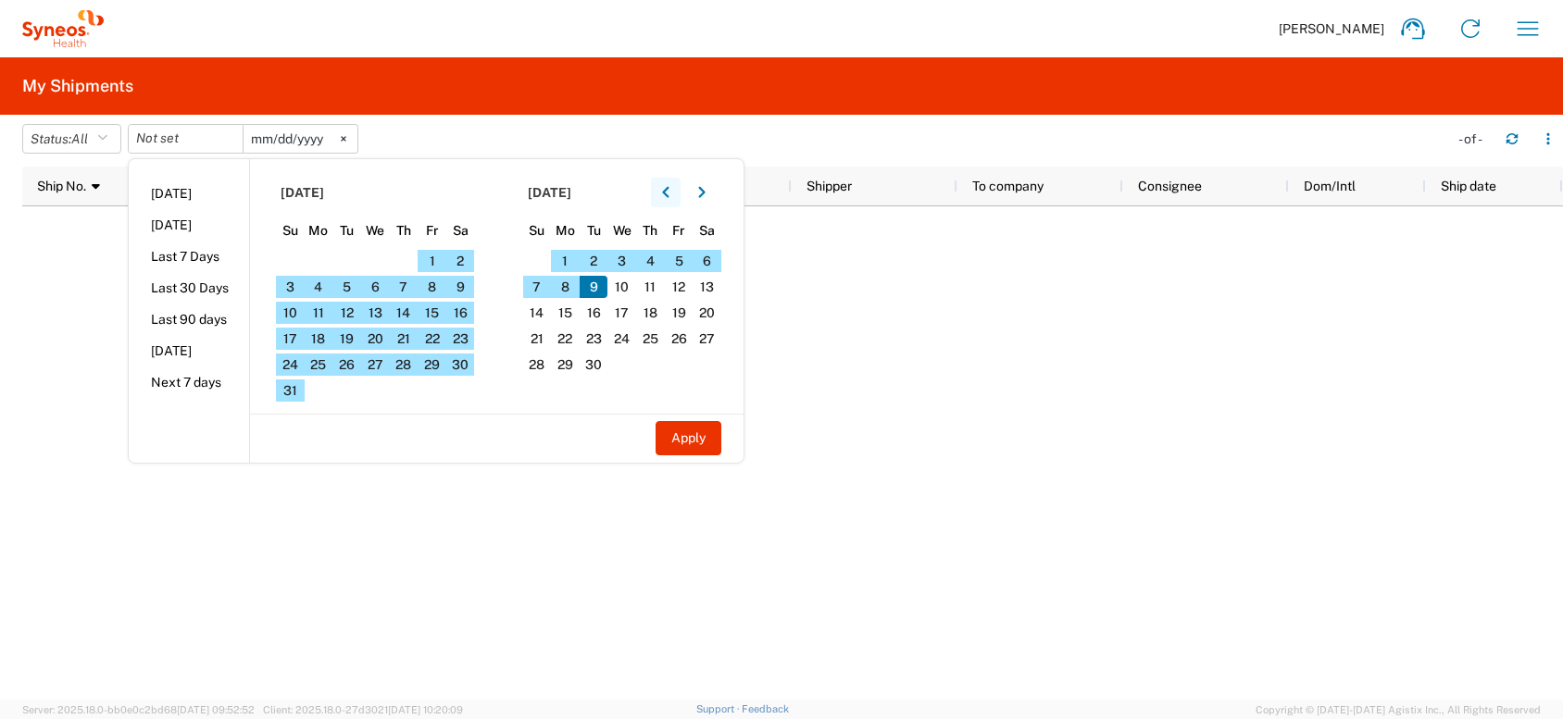
click at [669, 186] on icon "button" at bounding box center [665, 192] width 7 height 13
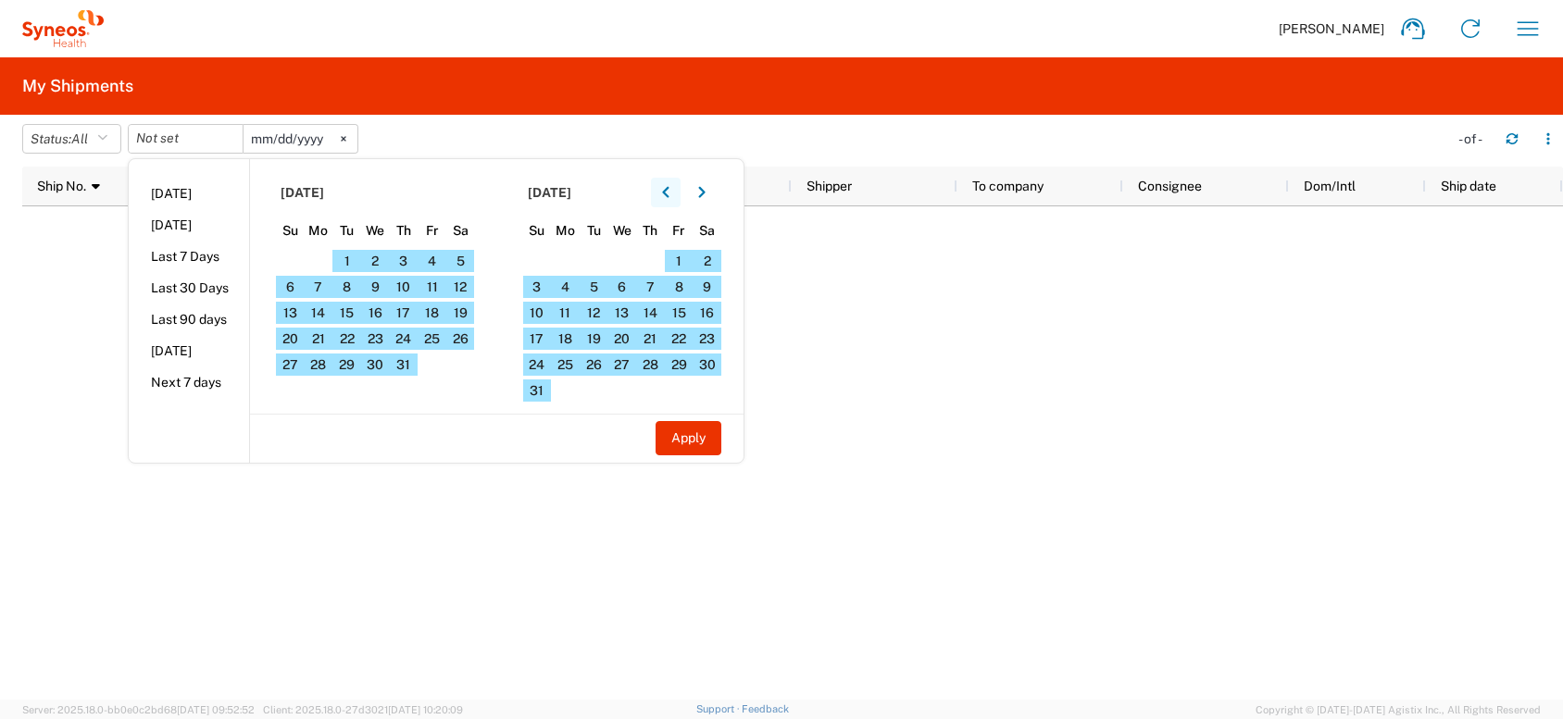
click at [669, 186] on icon "button" at bounding box center [665, 192] width 7 height 13
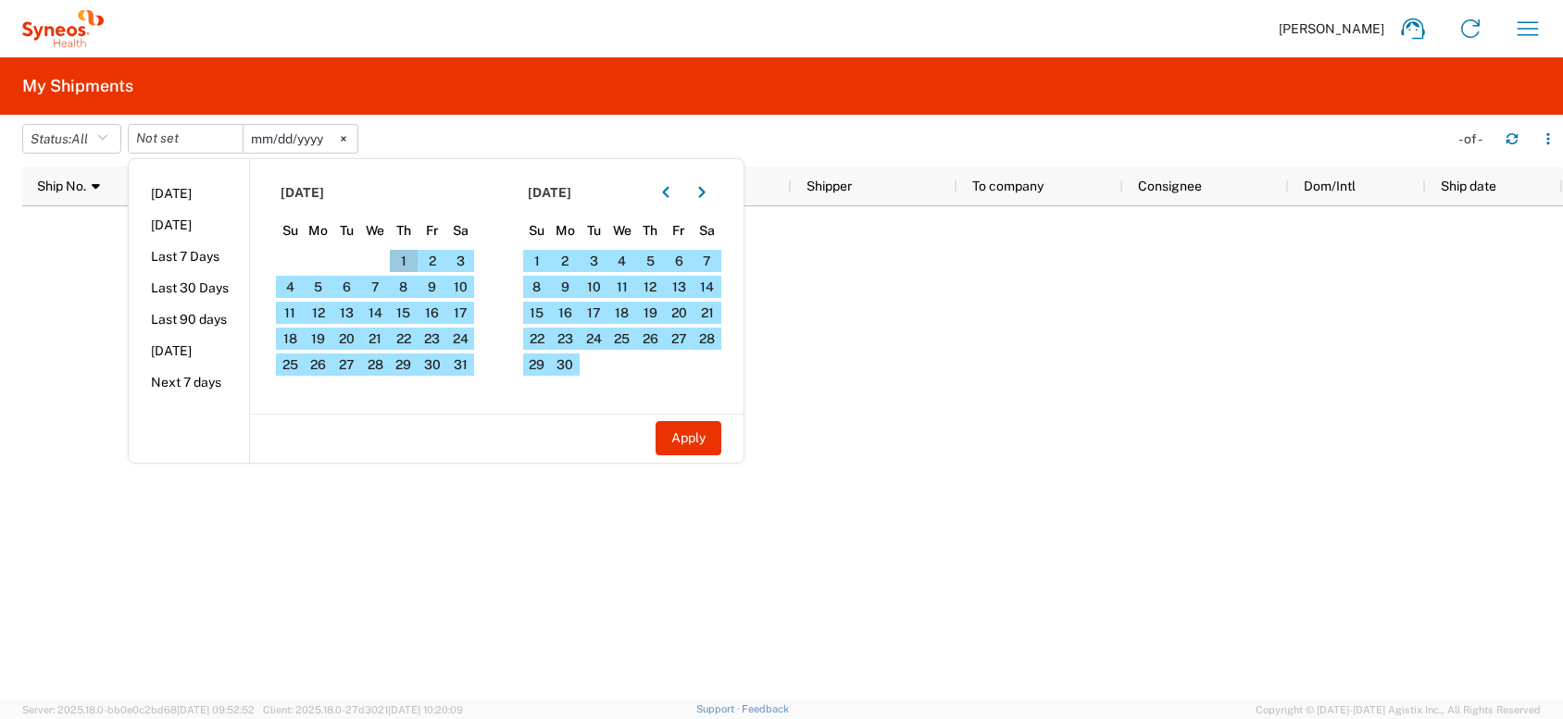
click at [404, 256] on span "1" at bounding box center [404, 261] width 29 height 22
click at [706, 441] on button "Apply" at bounding box center [689, 438] width 66 height 34
type input "[DATE]"
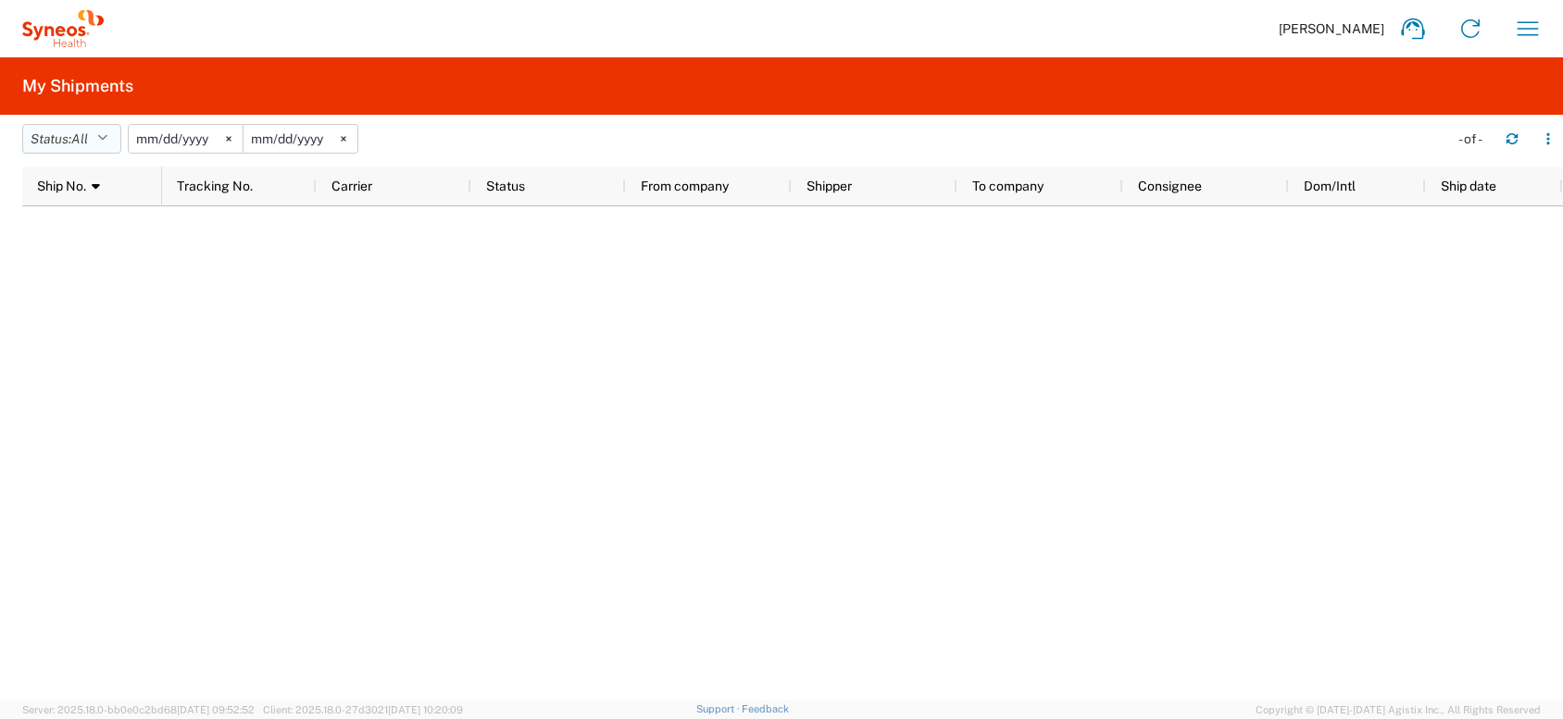
click at [107, 134] on icon "button" at bounding box center [102, 138] width 10 height 13
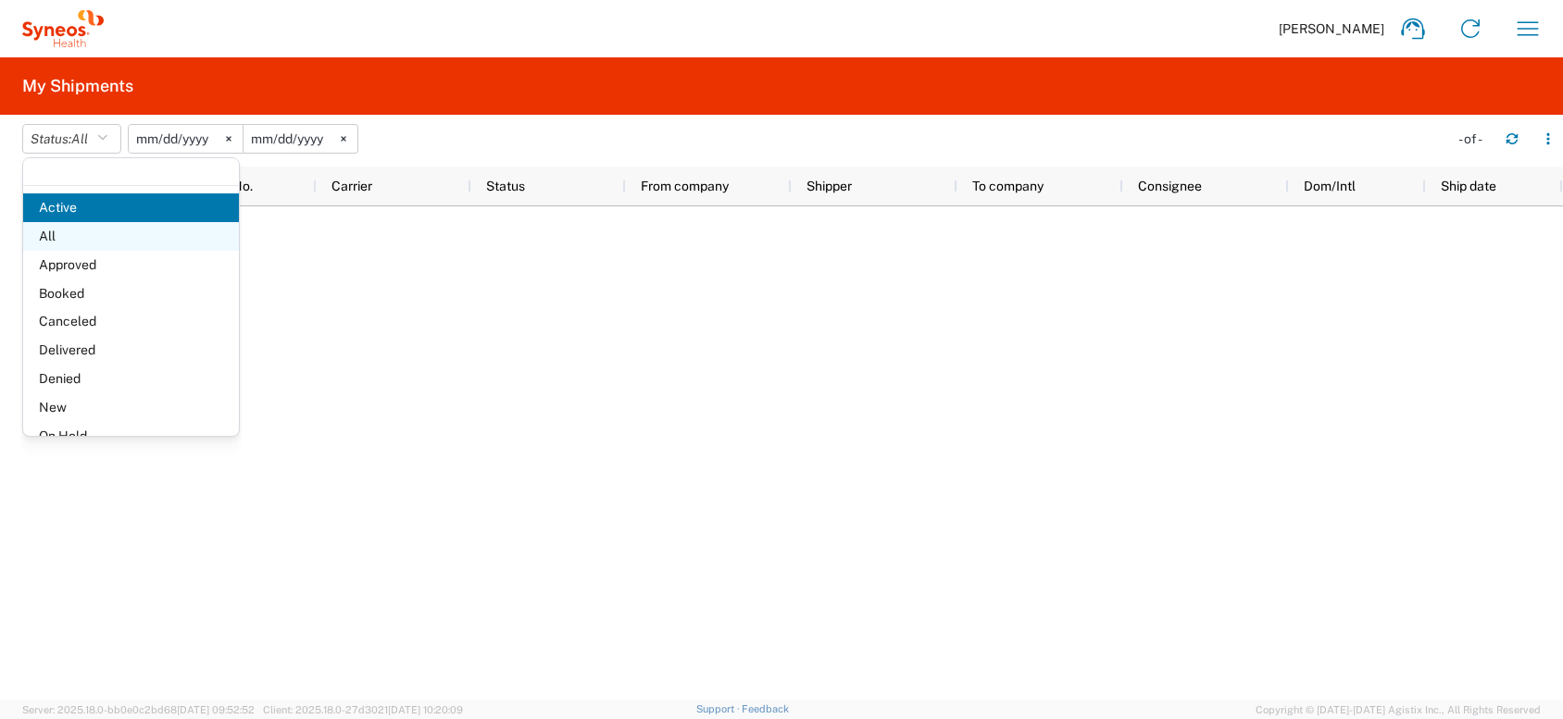
click at [82, 239] on span "All" at bounding box center [131, 236] width 216 height 29
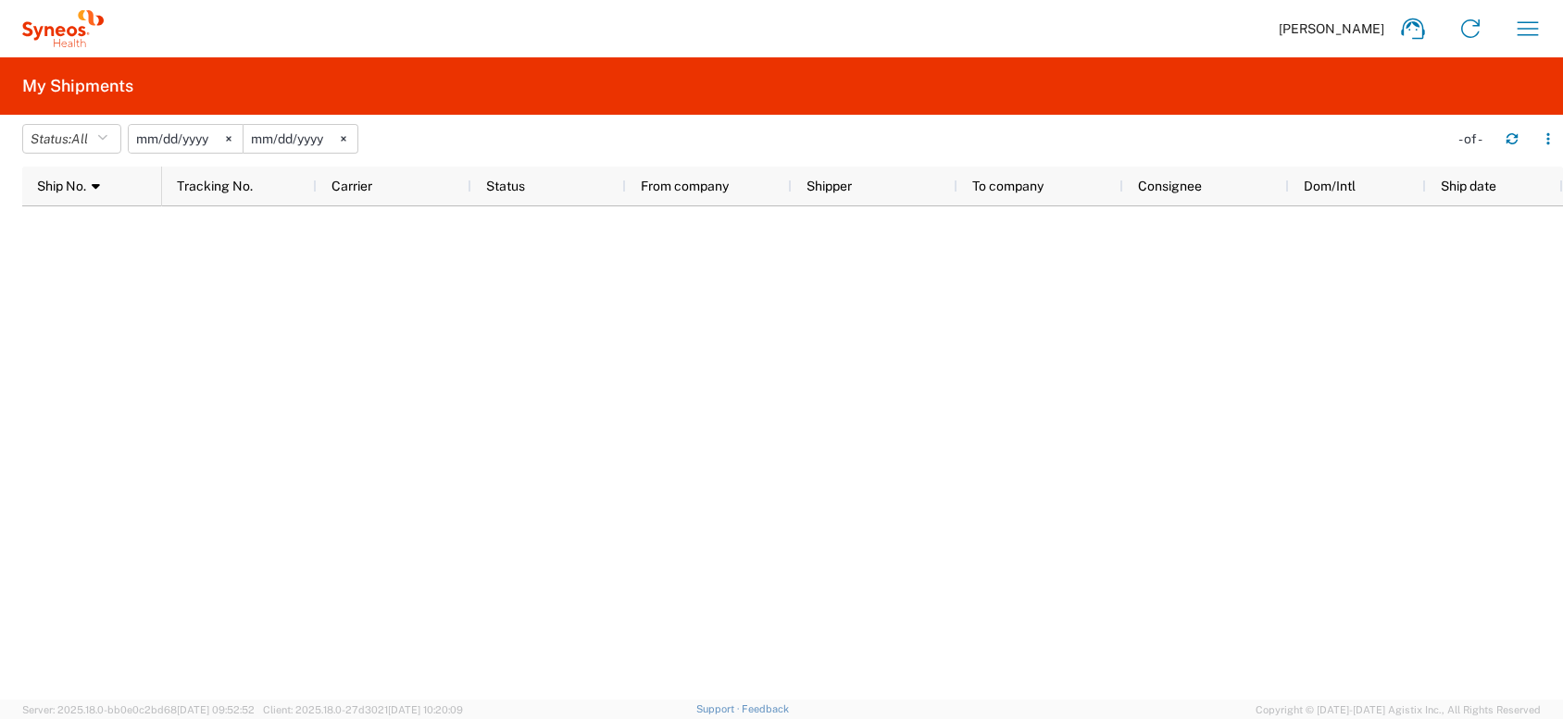
click at [235, 135] on svg-icon at bounding box center [229, 139] width 28 height 28
click at [354, 134] on svg-icon at bounding box center [344, 139] width 28 height 28
click at [298, 279] on div at bounding box center [862, 453] width 1401 height 494
click at [296, 280] on div at bounding box center [862, 453] width 1401 height 494
drag, startPoint x: 333, startPoint y: 299, endPoint x: 459, endPoint y: 329, distance: 129.4
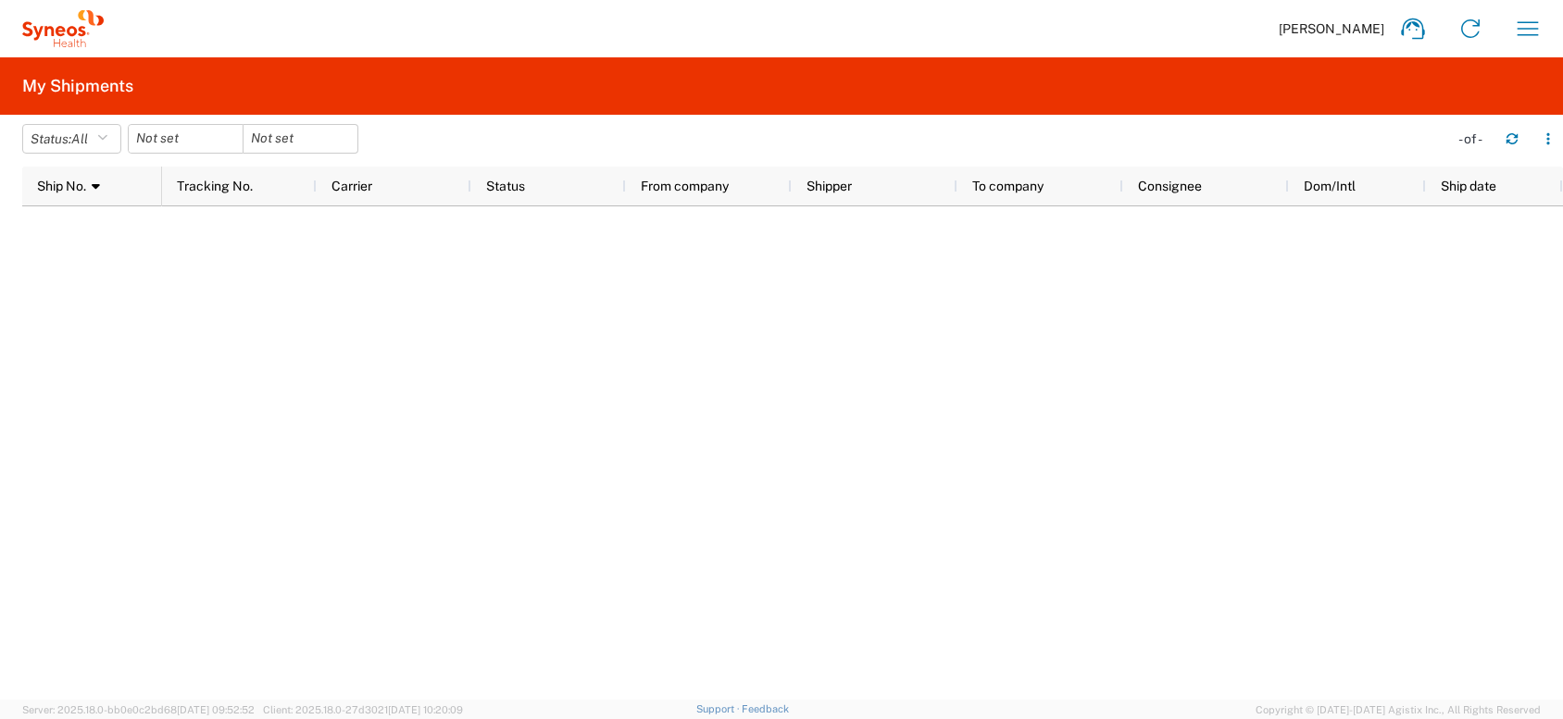
click at [359, 308] on div at bounding box center [862, 453] width 1401 height 494
click at [438, 332] on div at bounding box center [862, 453] width 1401 height 494
click at [443, 332] on div at bounding box center [862, 453] width 1401 height 494
click at [117, 138] on button "Status: All" at bounding box center [71, 139] width 99 height 30
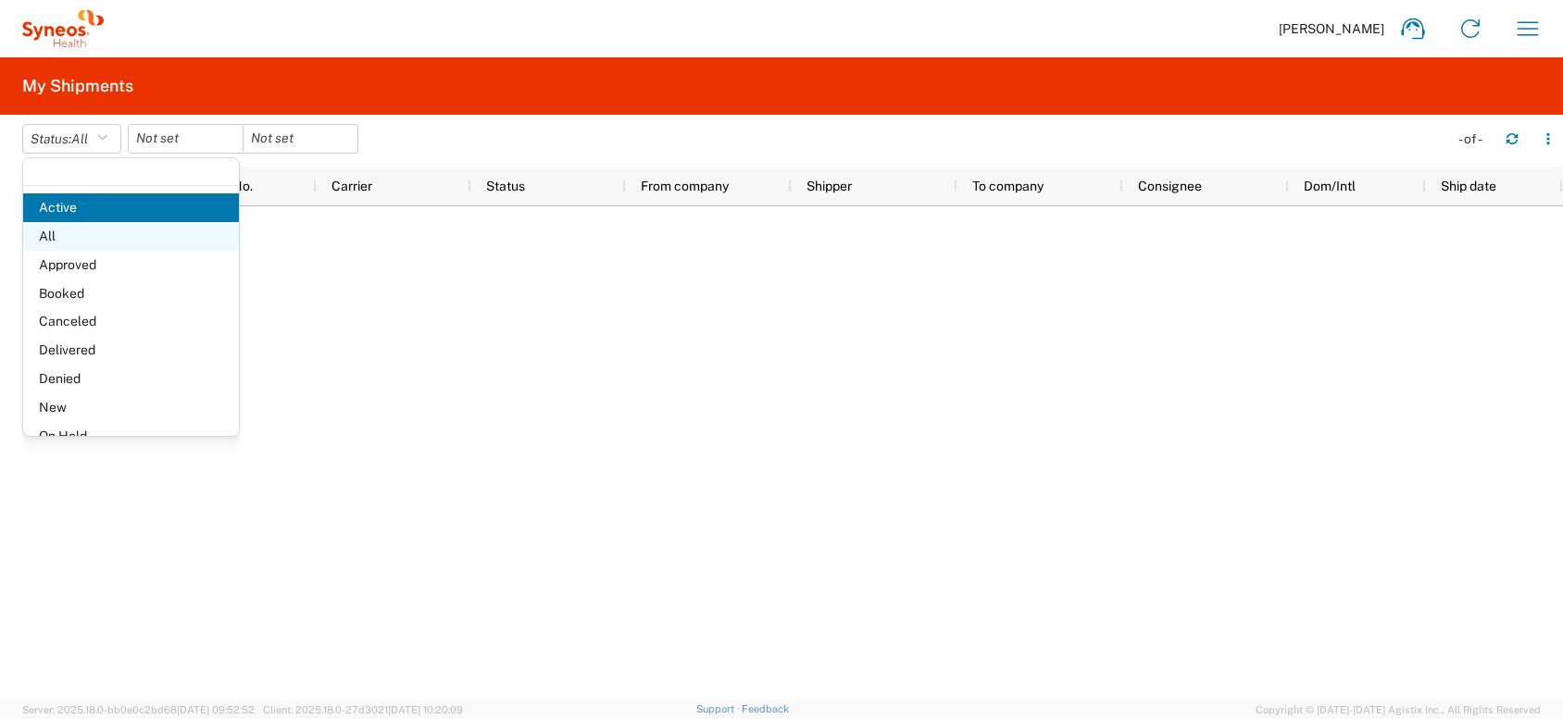
click at [69, 233] on span "All" at bounding box center [131, 236] width 216 height 29
